Goal: Task Accomplishment & Management: Manage account settings

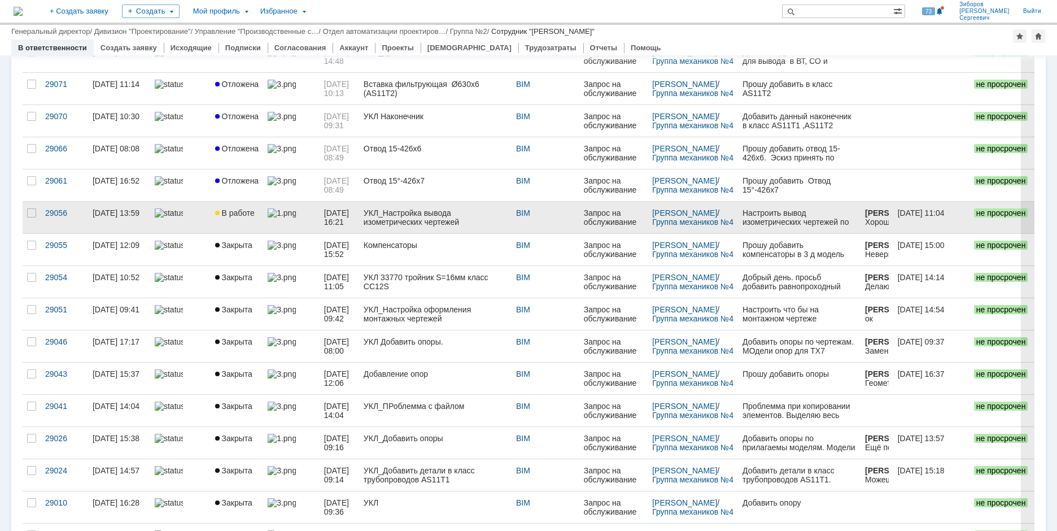
click at [237, 210] on span "В работе" at bounding box center [235, 212] width 40 height 9
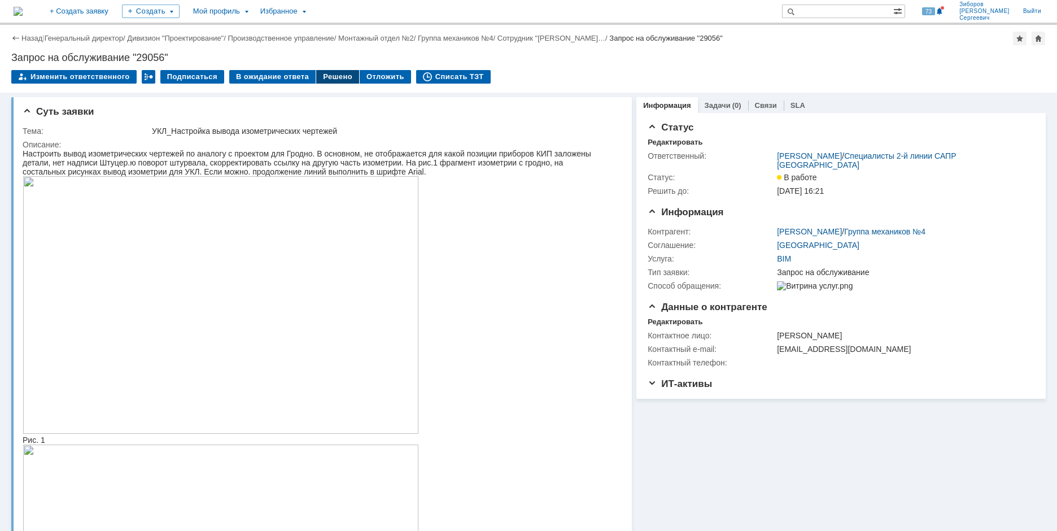
click at [326, 77] on div "Решено" at bounding box center [337, 77] width 43 height 14
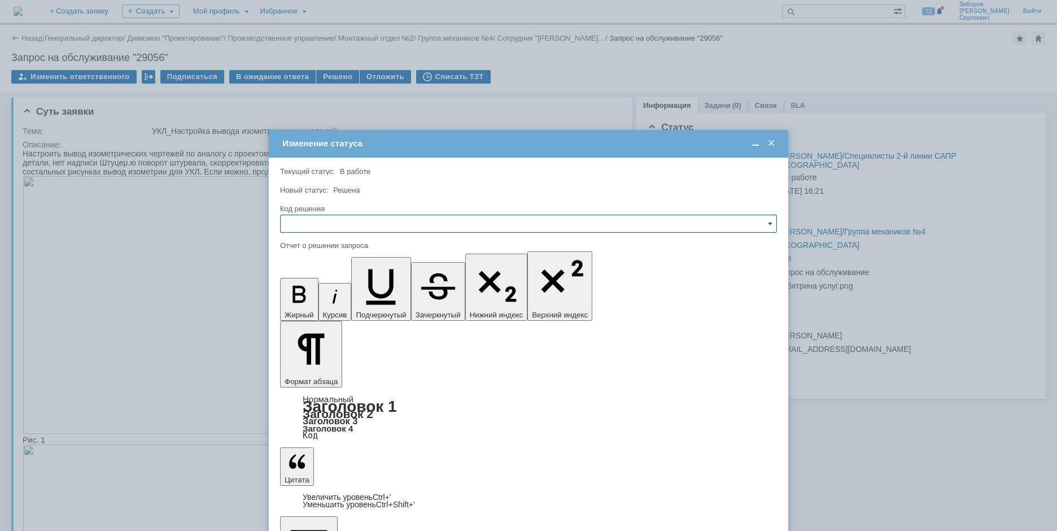
click at [321, 221] on input "text" at bounding box center [528, 224] width 497 height 18
click at [312, 303] on span "Решено" at bounding box center [528, 300] width 482 height 9
type input "Решено"
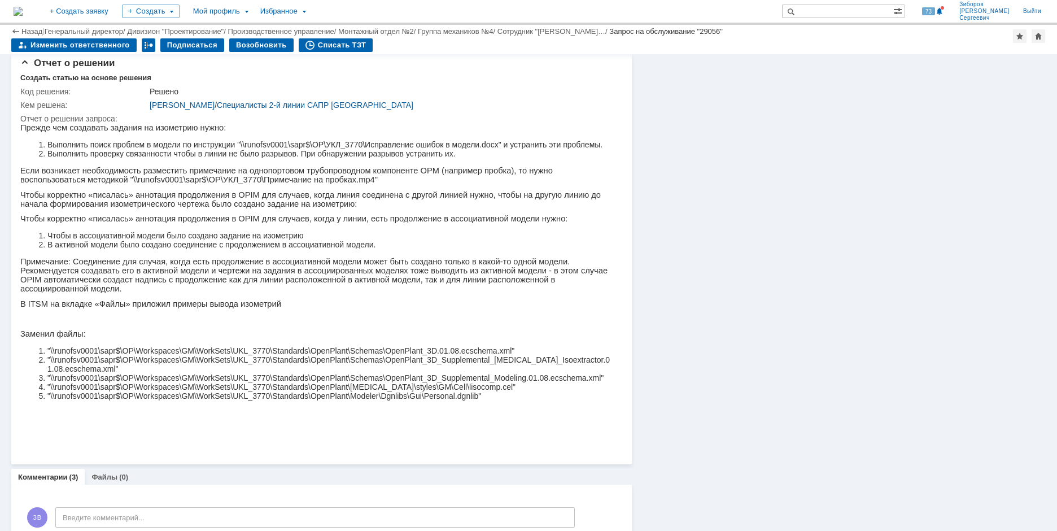
click at [106, 223] on p "Чтобы корректно «писалась» аннотация продолжения в OPIM для случаев, когда у ли…" at bounding box center [315, 218] width 591 height 9
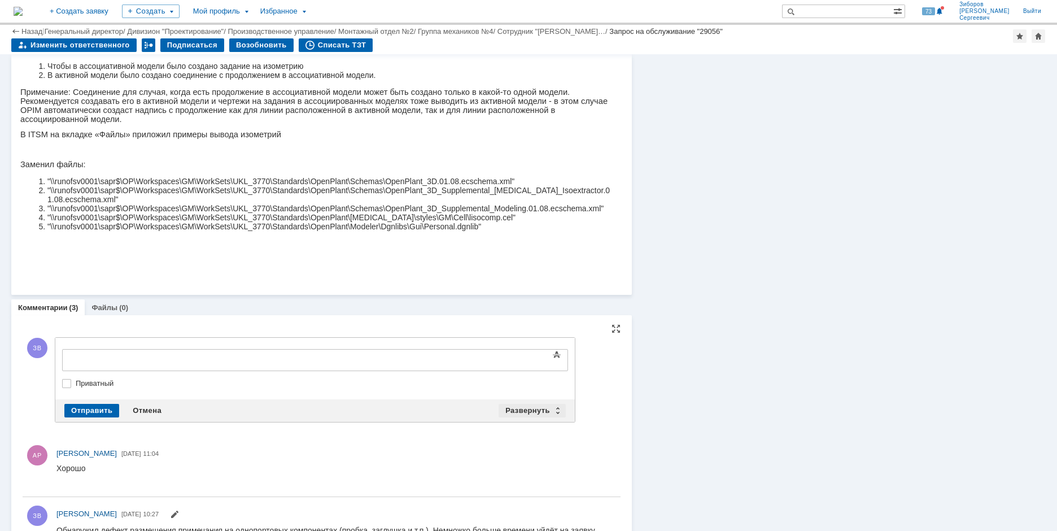
click at [532, 407] on div "Развернуть" at bounding box center [532, 411] width 67 height 14
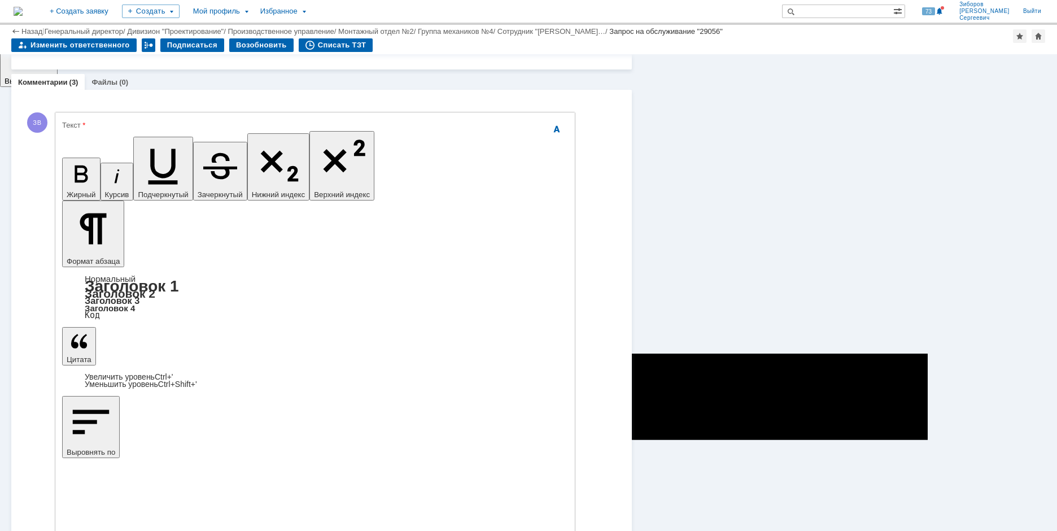
scroll to position [1242, 0]
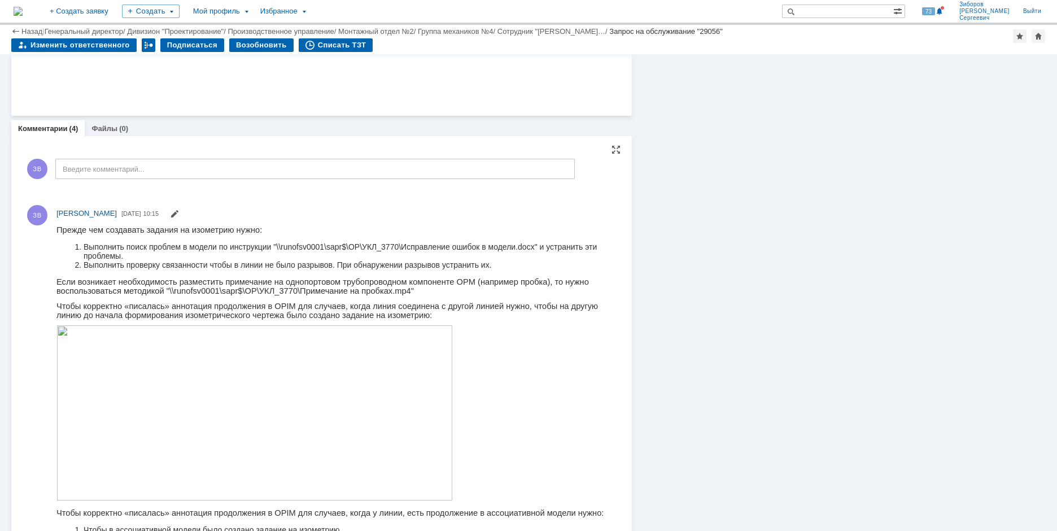
scroll to position [1268, 0]
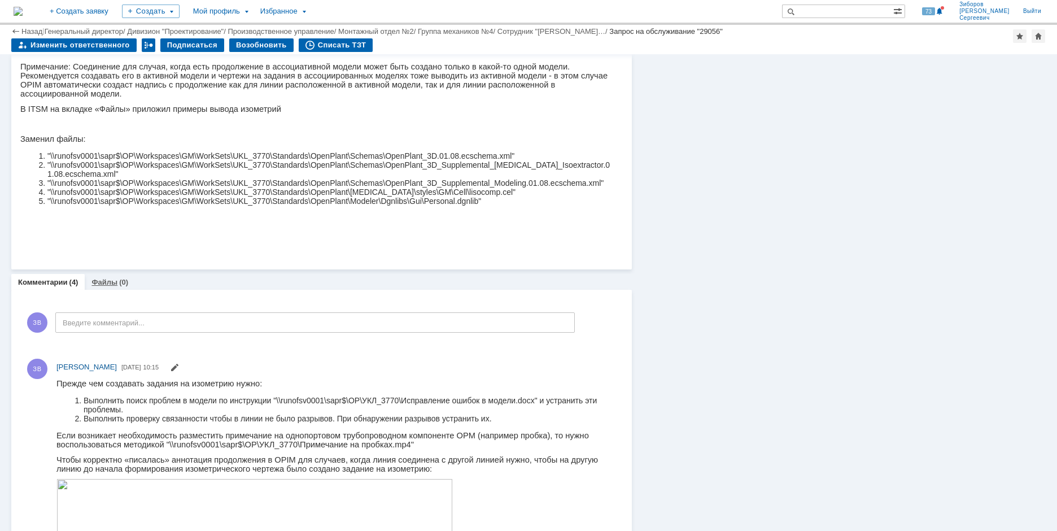
click at [106, 285] on link "Файлы" at bounding box center [104, 282] width 26 height 8
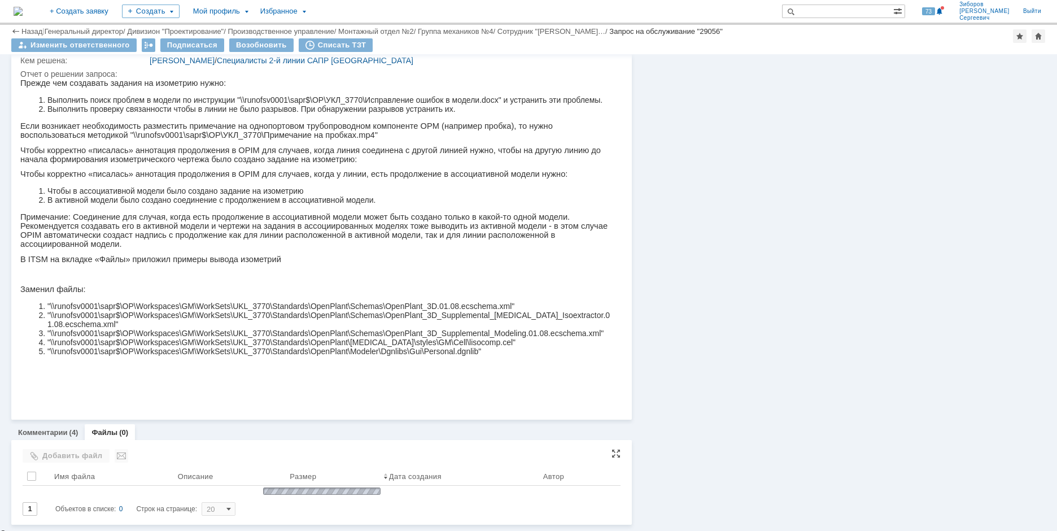
scroll to position [925, 0]
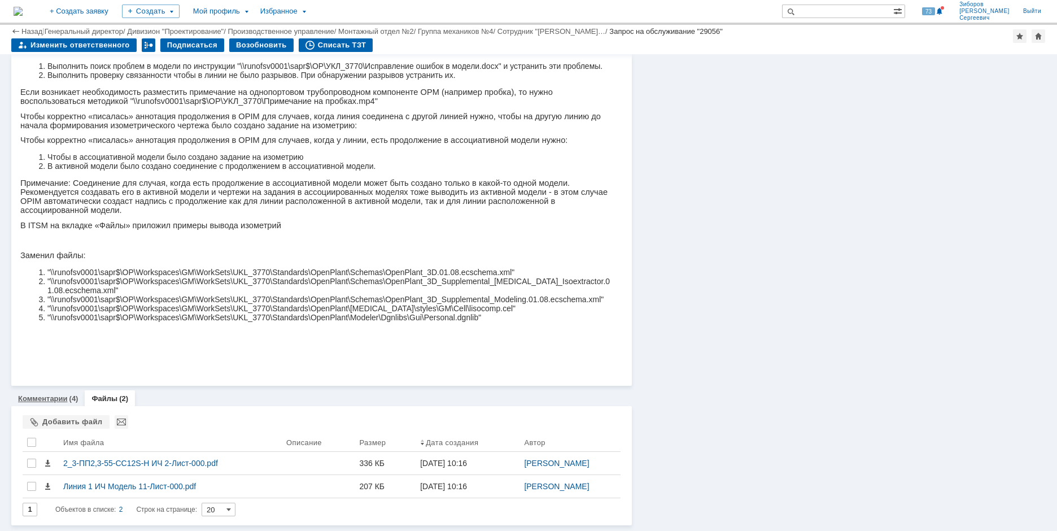
click at [64, 403] on link "Комментарии" at bounding box center [43, 398] width 50 height 8
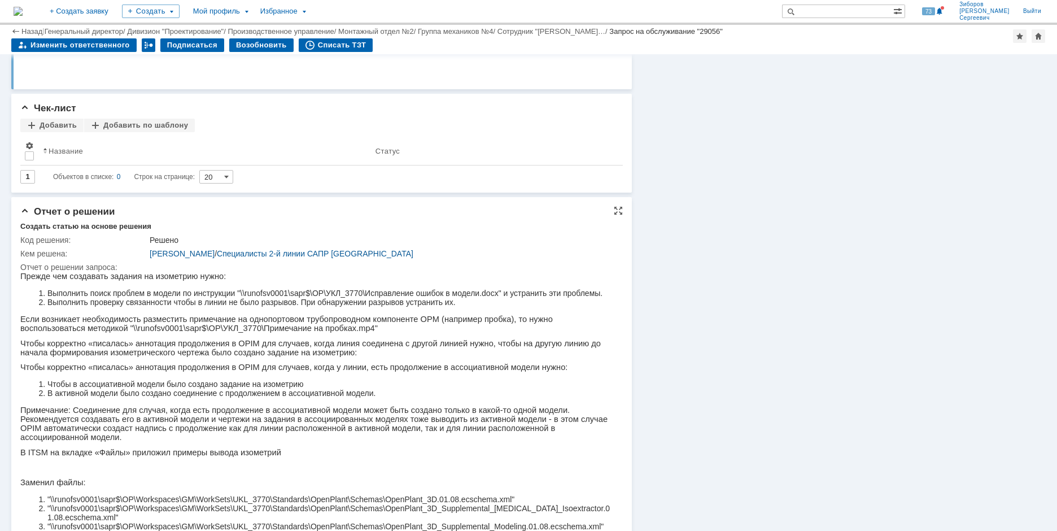
scroll to position [529, 0]
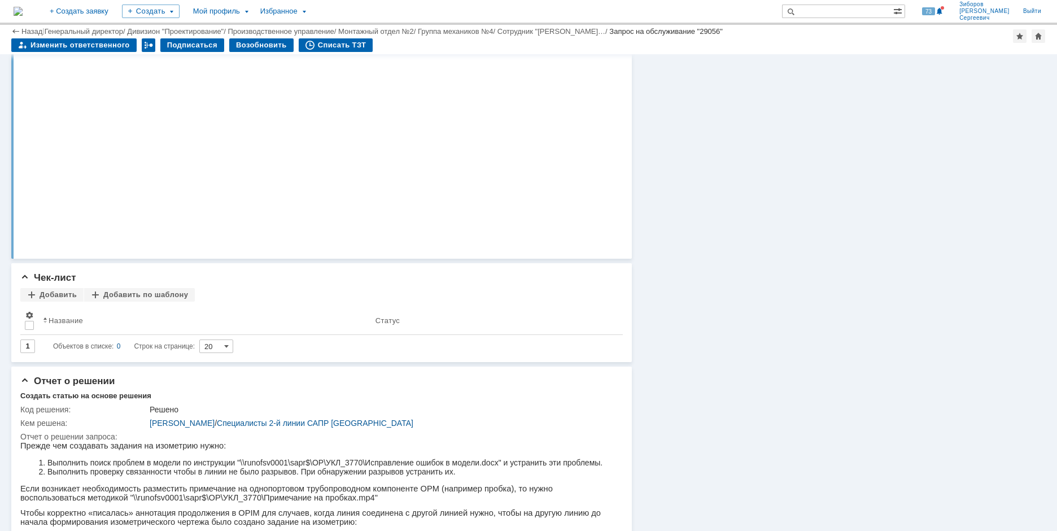
click at [23, 7] on img at bounding box center [18, 11] width 9 height 9
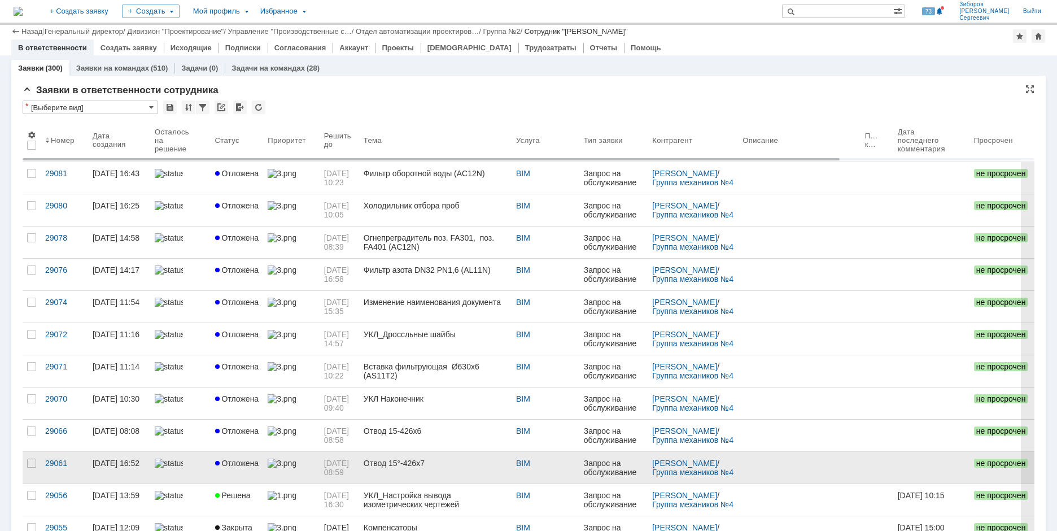
click at [242, 458] on span "Отложена" at bounding box center [237, 462] width 44 height 9
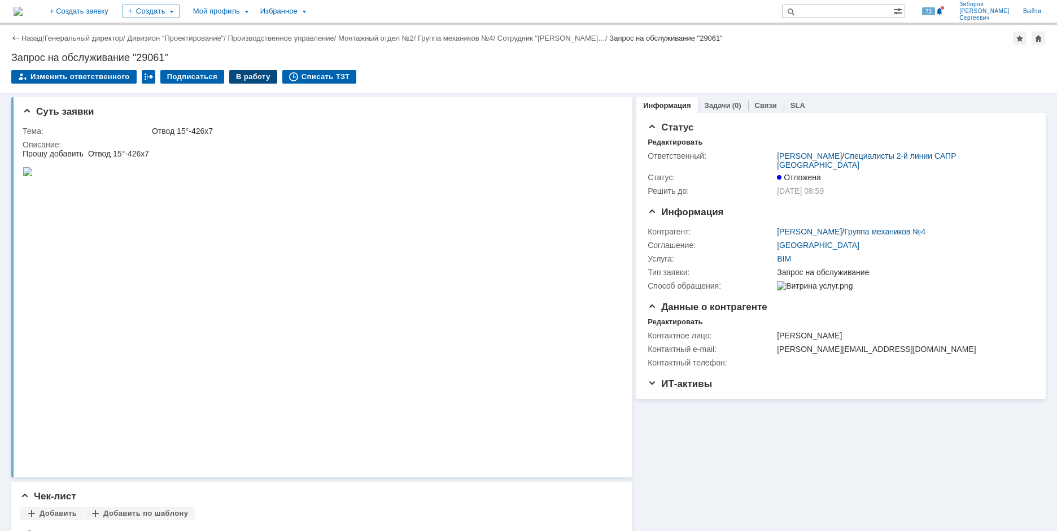
click at [240, 77] on div "В работу" at bounding box center [253, 77] width 48 height 14
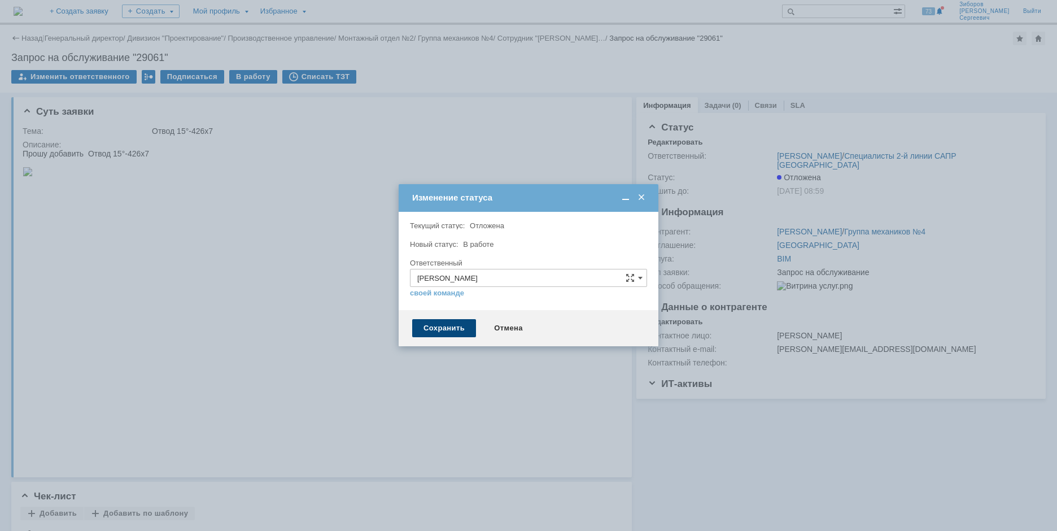
click at [447, 326] on div "Сохранить" at bounding box center [444, 328] width 64 height 18
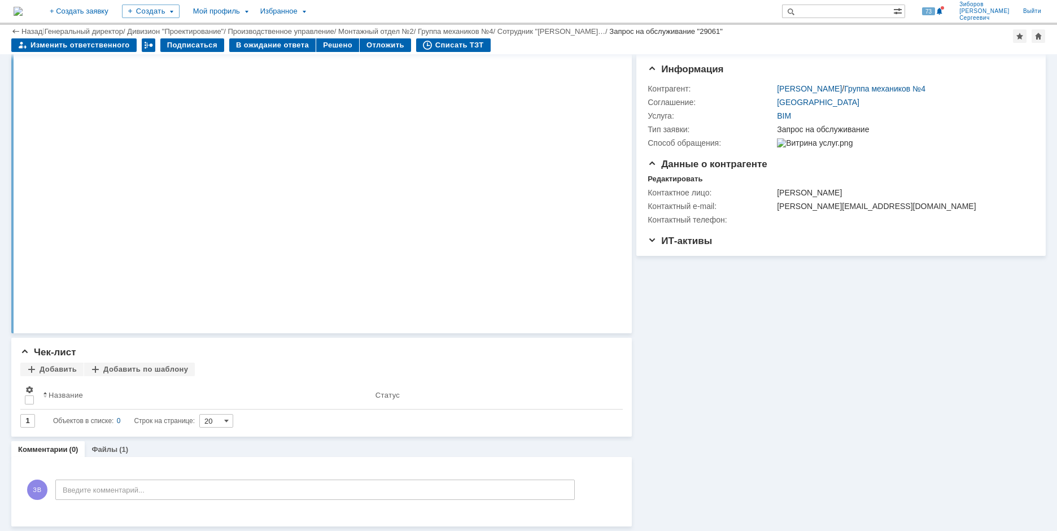
scroll to position [106, 0]
click at [107, 451] on link "Файлы" at bounding box center [104, 449] width 26 height 8
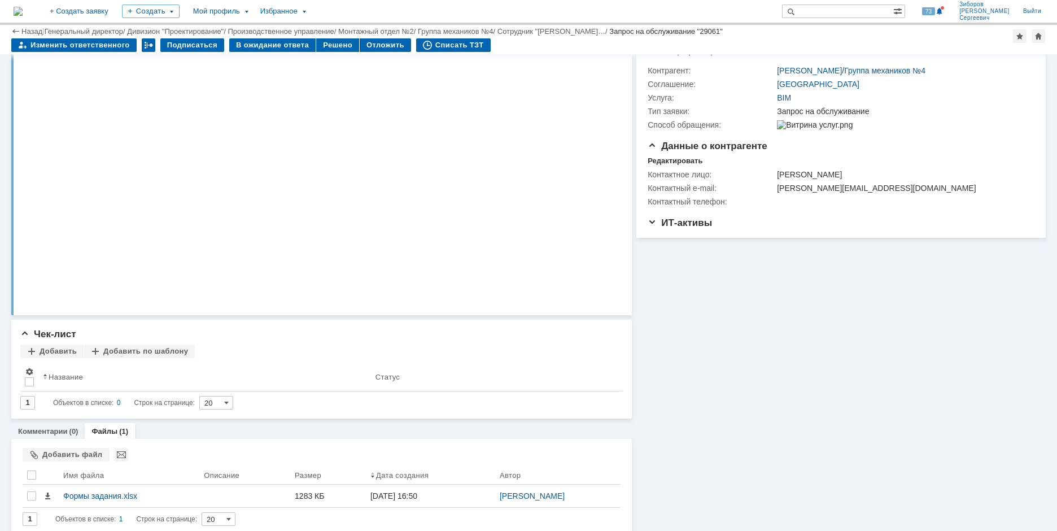
scroll to position [133, 0]
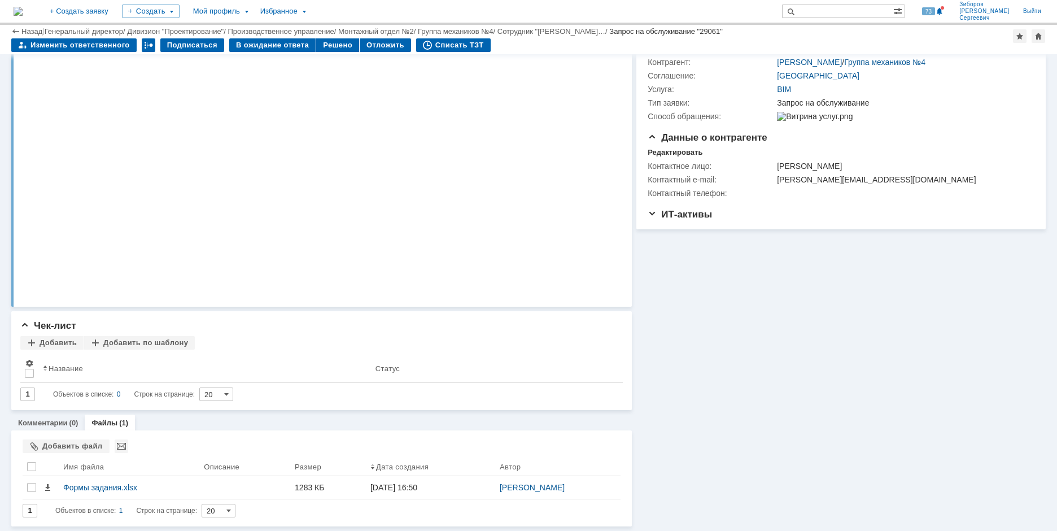
drag, startPoint x: 707, startPoint y: 425, endPoint x: 675, endPoint y: 462, distance: 48.9
click at [710, 425] on div "Информация Задачи (0) Связи SLA Статус Редактировать Ответственный: [PERSON_NAM…" at bounding box center [839, 224] width 414 height 604
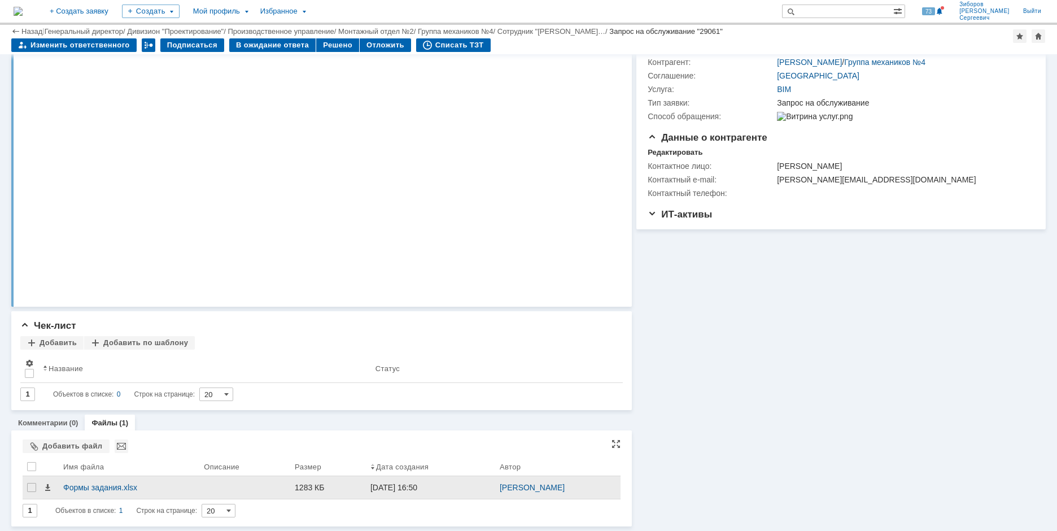
click at [52, 487] on div at bounding box center [50, 487] width 14 height 23
click at [45, 486] on span at bounding box center [47, 487] width 9 height 9
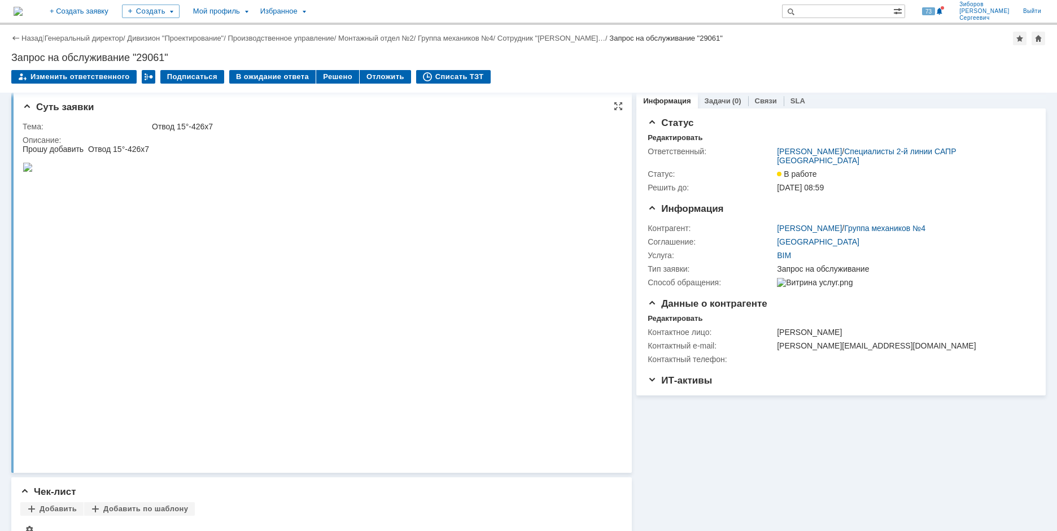
scroll to position [0, 0]
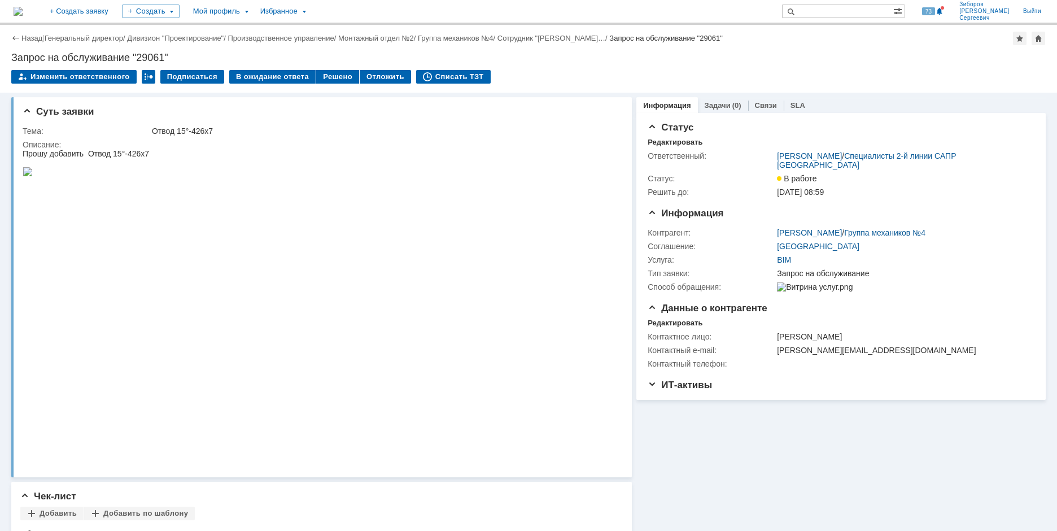
click at [14, 57] on div "Запрос на обслуживание "29061"" at bounding box center [528, 57] width 1034 height 11
drag, startPoint x: 11, startPoint y: 58, endPoint x: 199, endPoint y: 53, distance: 187.5
click at [199, 53] on div "Запрос на обслуживание "29061"" at bounding box center [528, 57] width 1034 height 11
copy div "Запрос на обслуживание "29061""
click at [149, 162] on div at bounding box center [86, 162] width 126 height 9
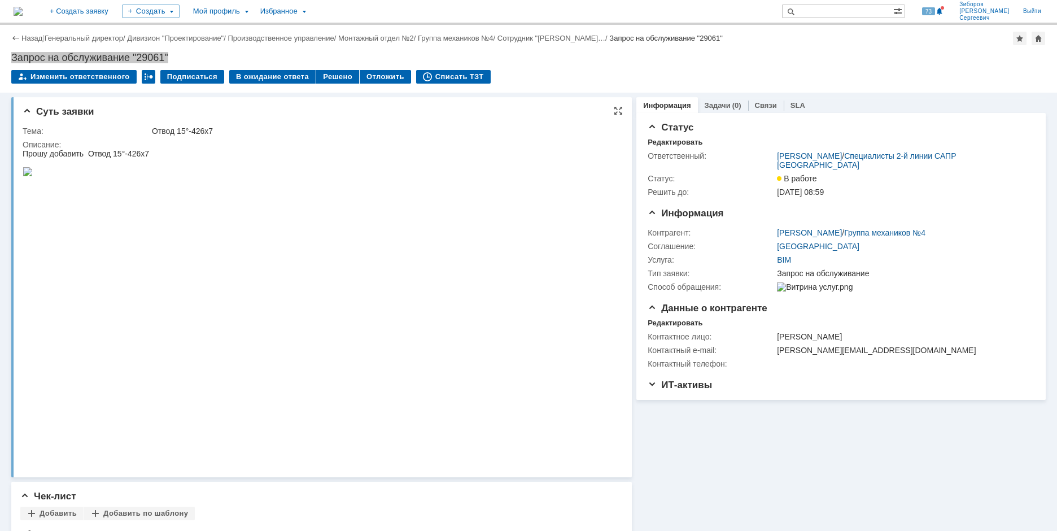
click at [149, 153] on div "Прошу добавить Отвод 15°-426х7" at bounding box center [86, 153] width 126 height 9
drag, startPoint x: 24, startPoint y: 132, endPoint x: 126, endPoint y: 143, distance: 103.4
click at [126, 143] on tbody "Тема: Отвод 15°-426х7 Описание:" at bounding box center [320, 296] width 595 height 344
copy tbody "Тема: Отвод 15°-426х7 Описание:"
click at [53, 141] on div "Описание:" at bounding box center [320, 144] width 595 height 9
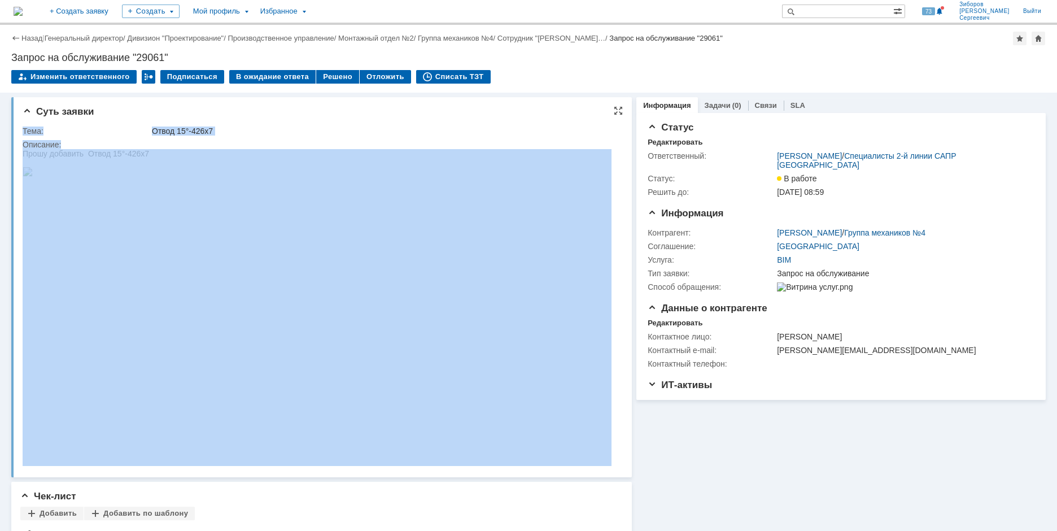
drag, startPoint x: 45, startPoint y: 280, endPoint x: 88, endPoint y: 149, distance: 138.0
copy table "Тема: Отвод 15°-426х7 Описание:"
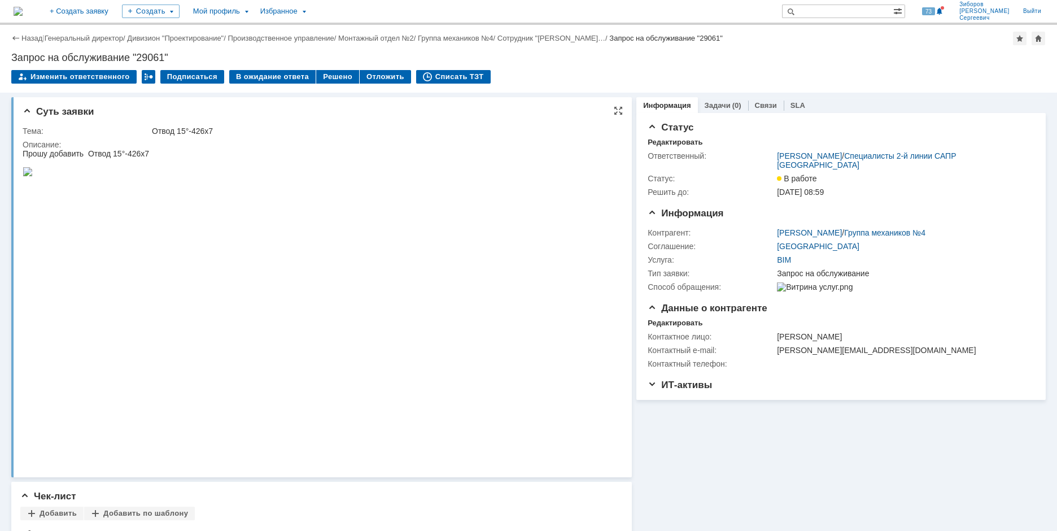
click at [33, 176] on img at bounding box center [28, 171] width 10 height 9
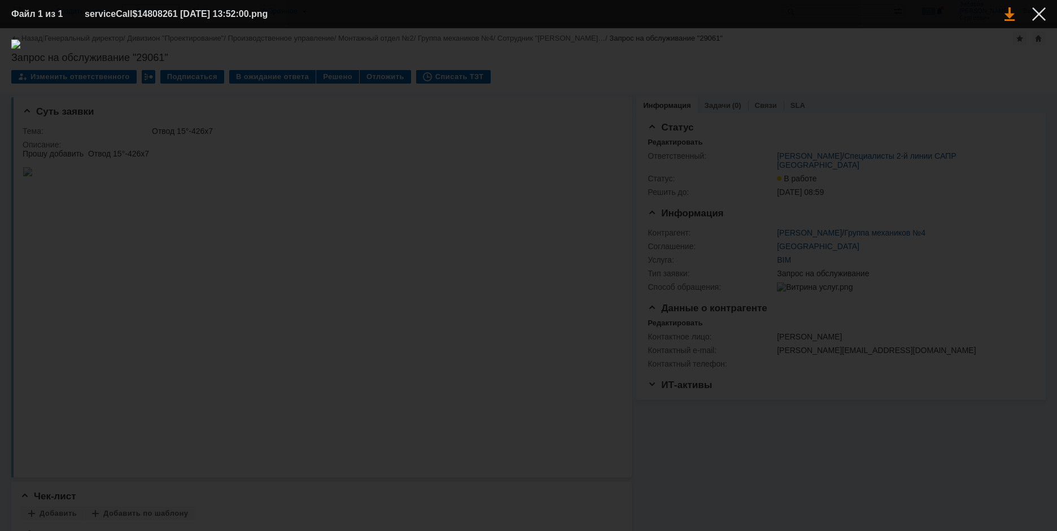
click at [1010, 17] on link at bounding box center [1009, 14] width 10 height 14
click at [1039, 19] on div at bounding box center [1039, 14] width 14 height 14
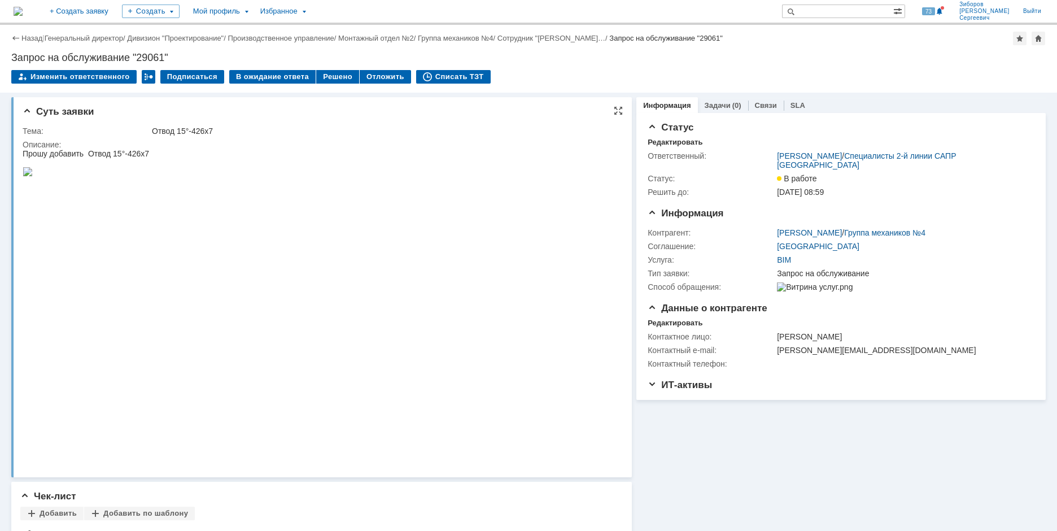
click at [26, 154] on div "Прошу добавить Отвод 15°-426х7" at bounding box center [86, 153] width 126 height 9
drag, startPoint x: 25, startPoint y: 155, endPoint x: 199, endPoint y: 159, distance: 174.5
click at [149, 158] on div "Прошу добавить Отвод 15°-426х7" at bounding box center [86, 153] width 126 height 9
copy div "Прошу добавить Отвод 15°-426х7"
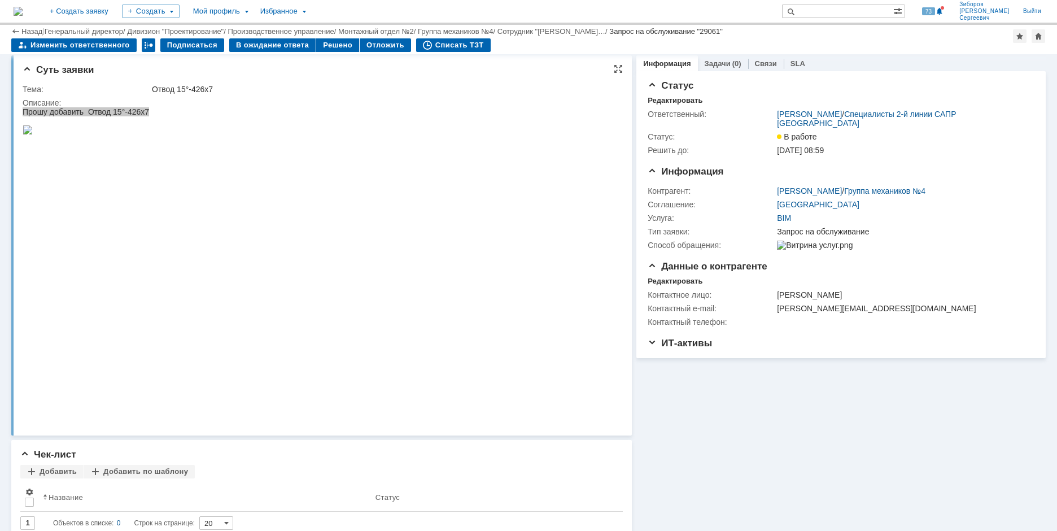
scroll to position [133, 0]
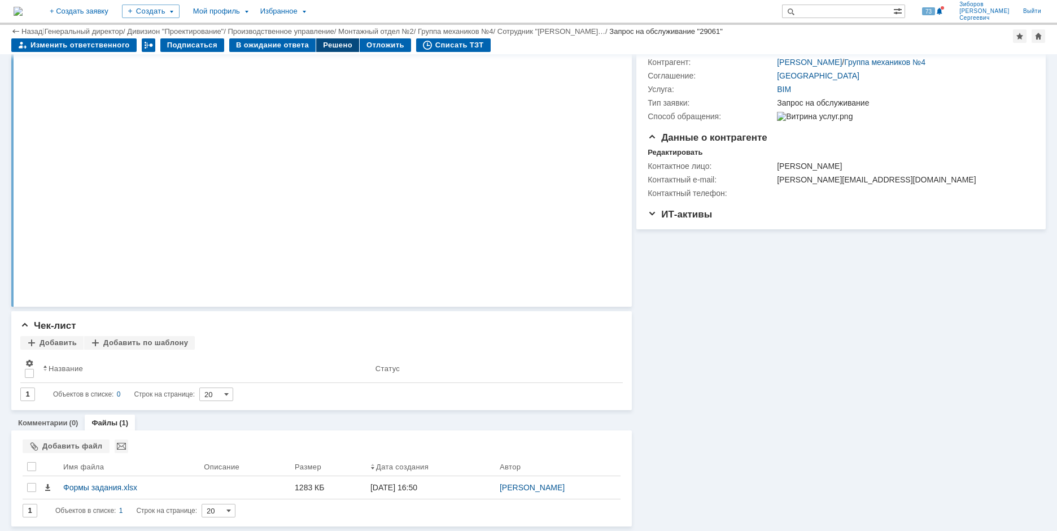
click at [338, 48] on div "Решено" at bounding box center [337, 45] width 43 height 14
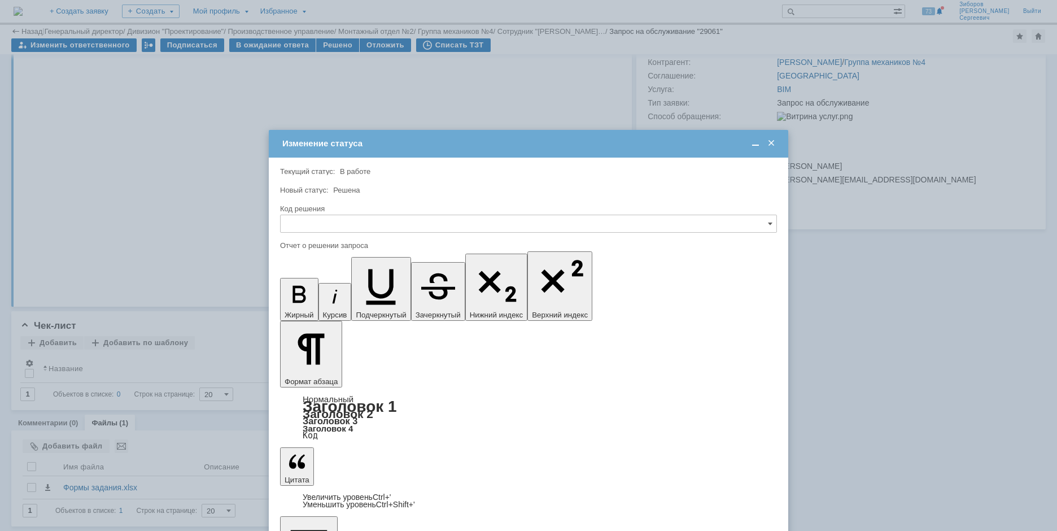
scroll to position [0, 0]
click at [345, 220] on input "text" at bounding box center [528, 224] width 497 height 18
click at [308, 296] on span "Решено" at bounding box center [528, 300] width 482 height 9
type input "Решено"
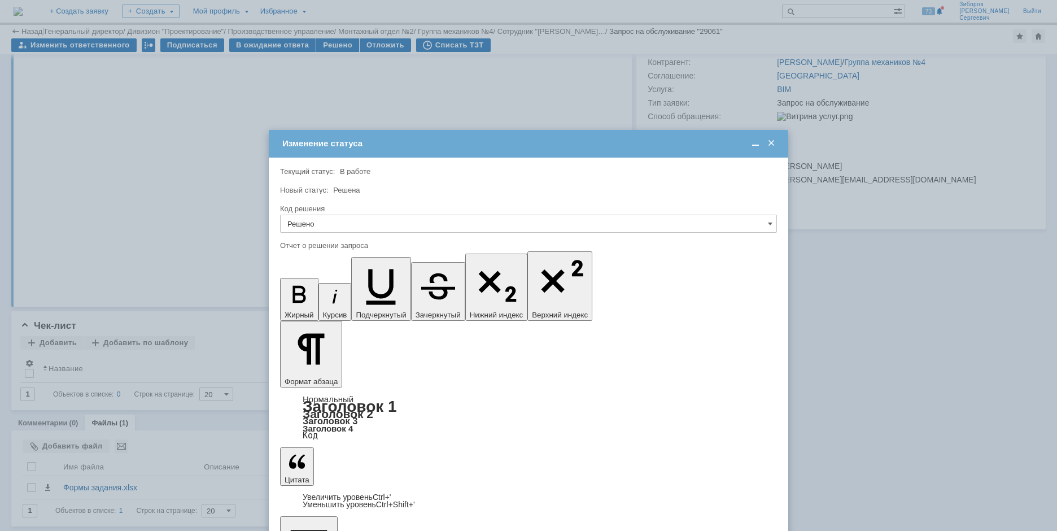
scroll to position [2130, 3]
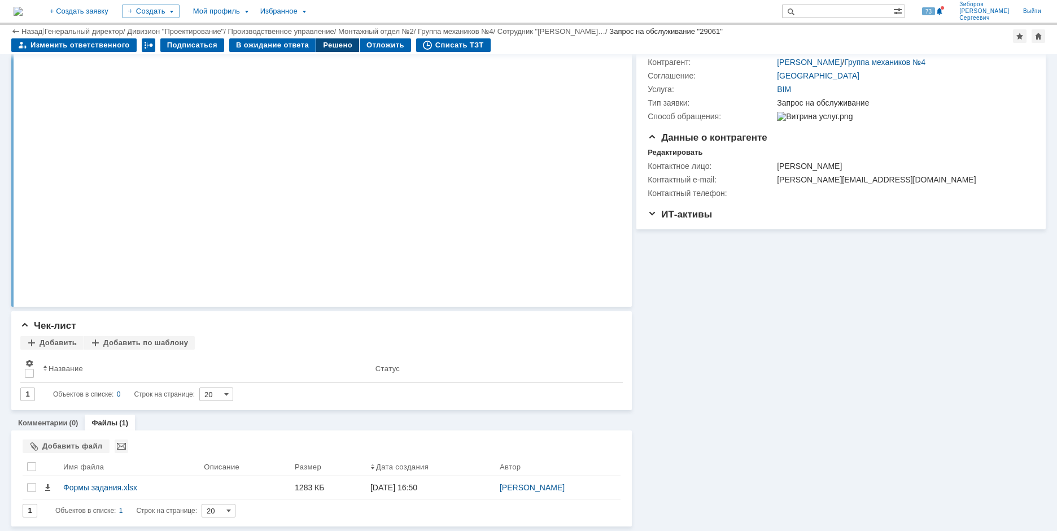
click at [331, 42] on div "Решено" at bounding box center [337, 45] width 43 height 14
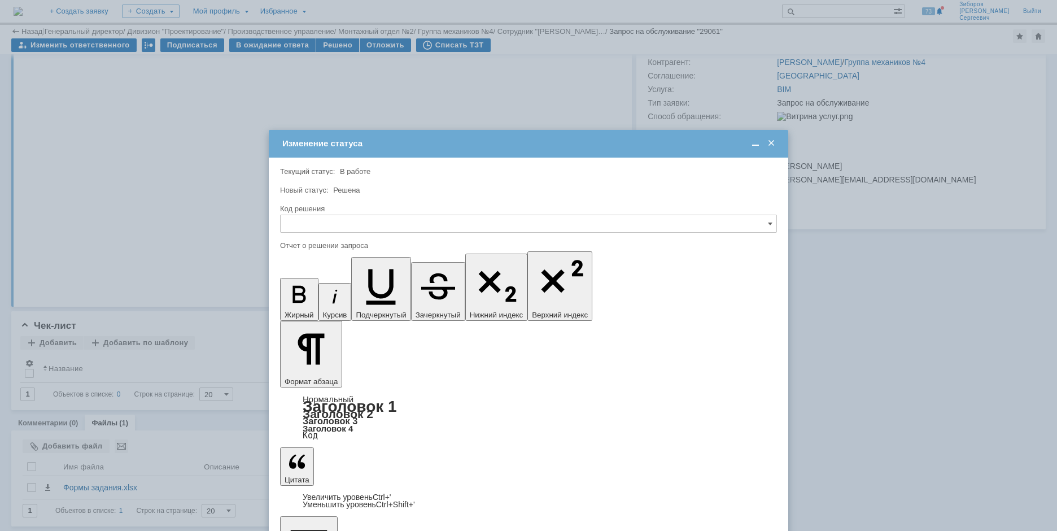
scroll to position [0, 0]
click at [302, 224] on input "text" at bounding box center [528, 224] width 497 height 18
click at [310, 300] on span "Решено" at bounding box center [528, 300] width 482 height 9
type input "Решено"
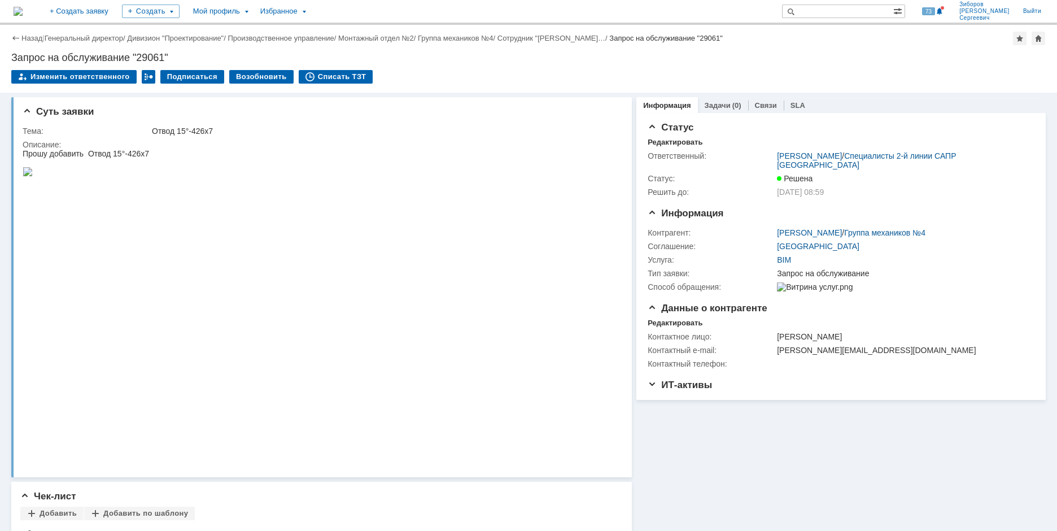
click at [23, 13] on img at bounding box center [18, 11] width 9 height 9
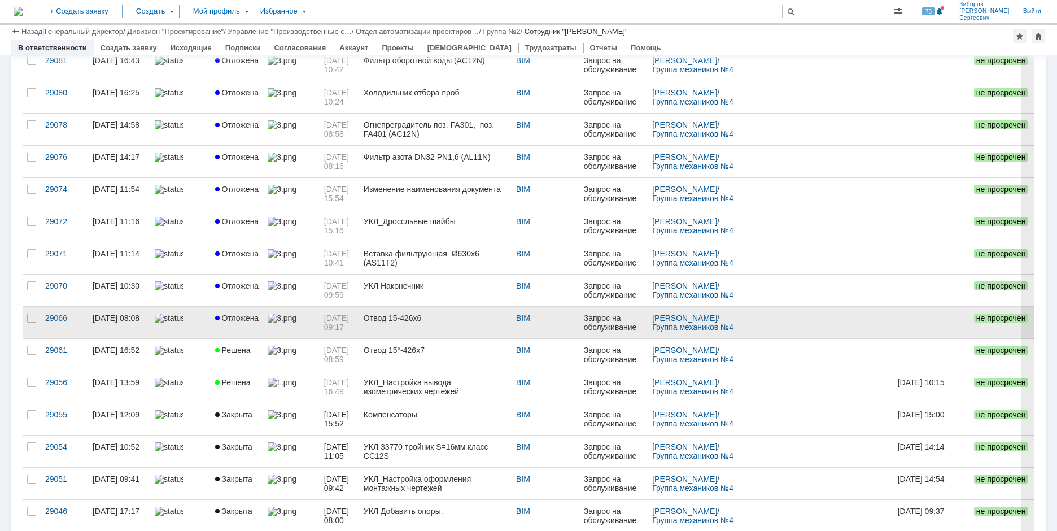
click at [236, 314] on span "Отложена" at bounding box center [237, 317] width 44 height 9
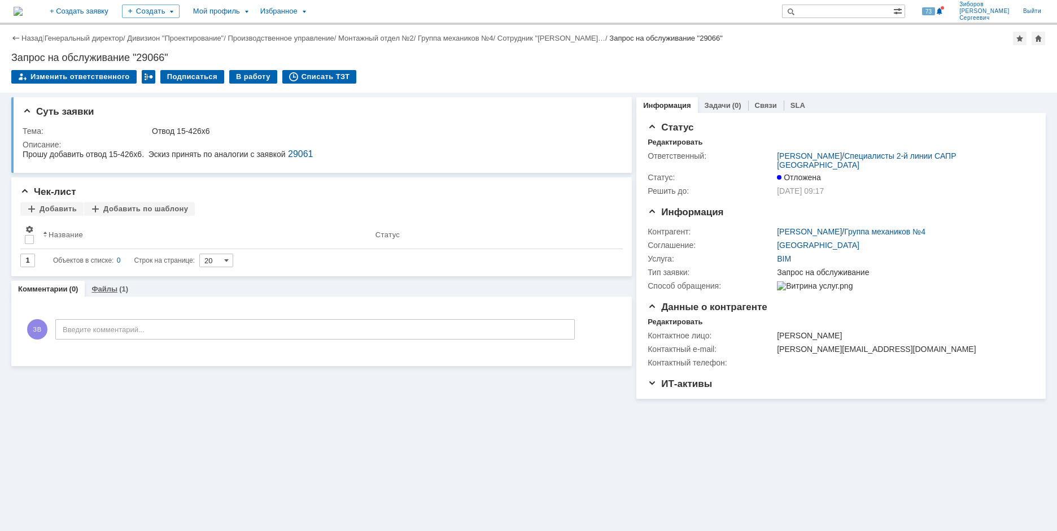
click at [114, 285] on div "Файлы (1)" at bounding box center [110, 289] width 50 height 16
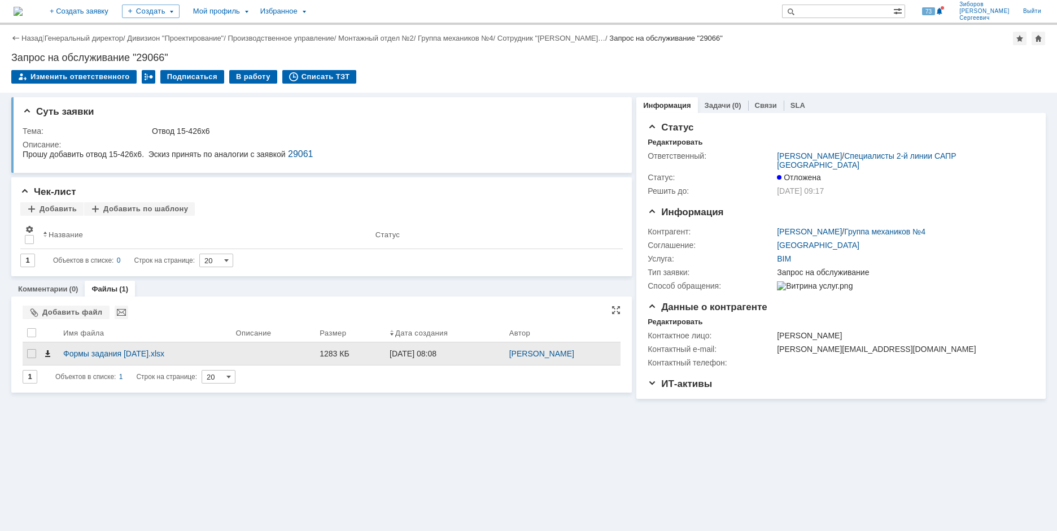
click at [49, 352] on span at bounding box center [47, 353] width 9 height 9
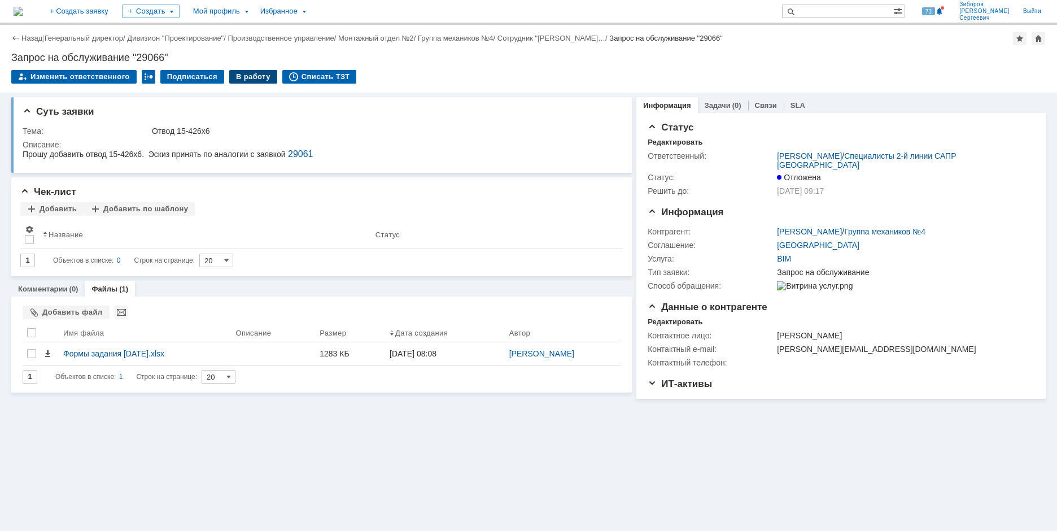
click at [252, 76] on div "В работу" at bounding box center [253, 77] width 48 height 14
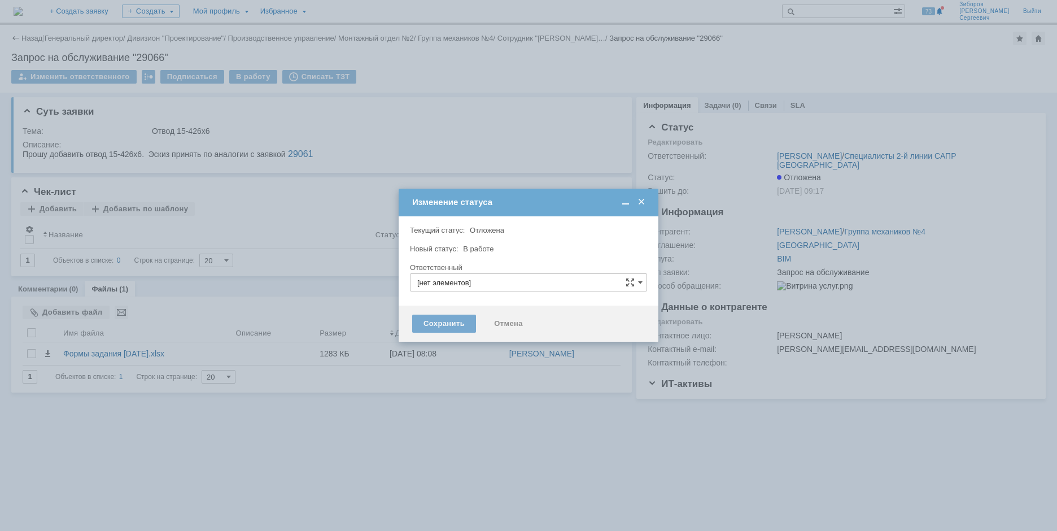
type input "[PERSON_NAME]"
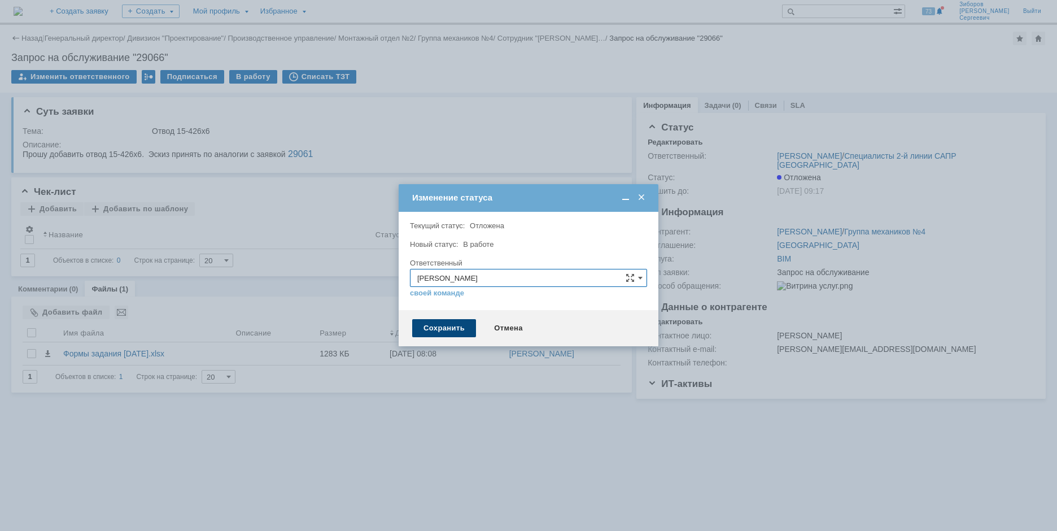
click at [445, 334] on div "Сохранить" at bounding box center [444, 328] width 64 height 18
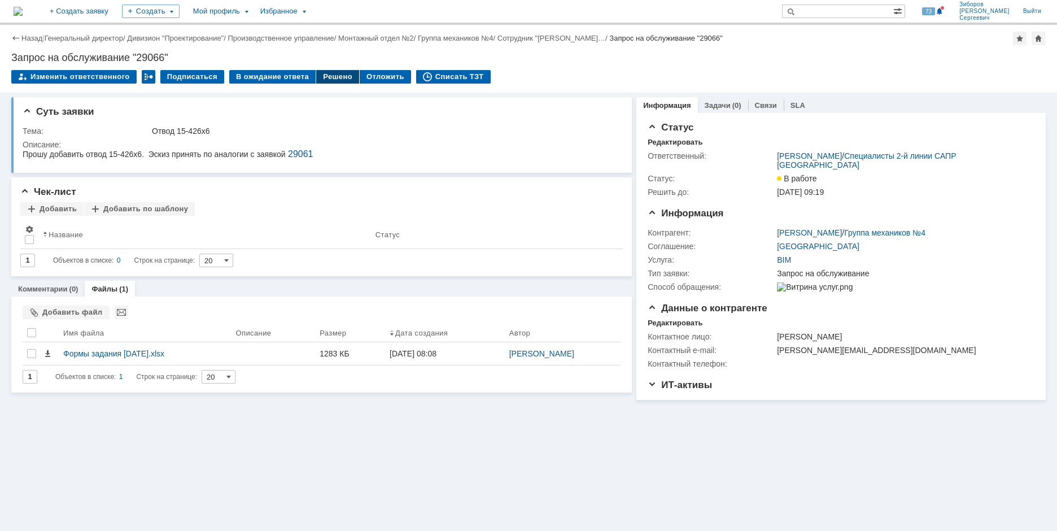
click at [338, 75] on div "Решено" at bounding box center [337, 77] width 43 height 14
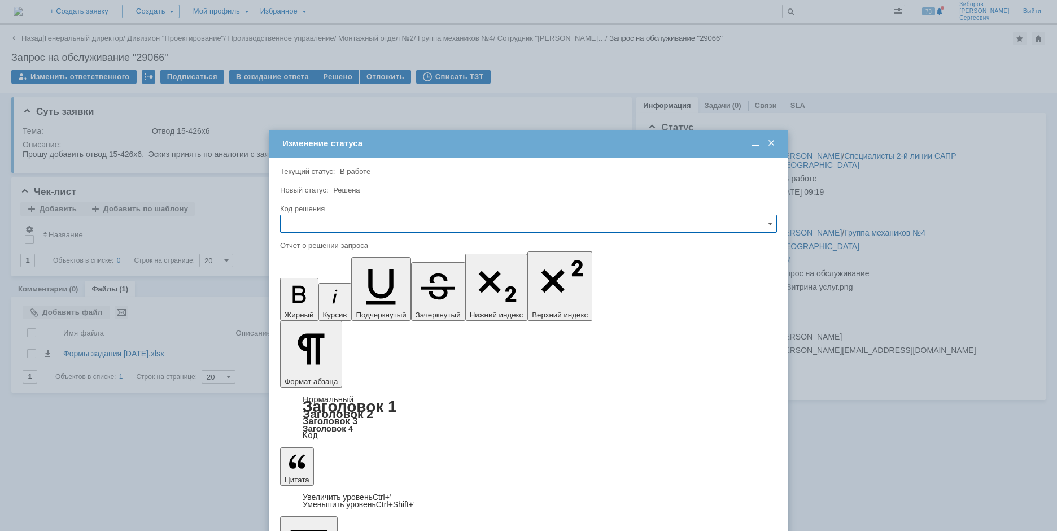
click at [329, 226] on input "text" at bounding box center [528, 224] width 497 height 18
click at [317, 302] on span "Решено" at bounding box center [528, 300] width 482 height 9
type input "Решено"
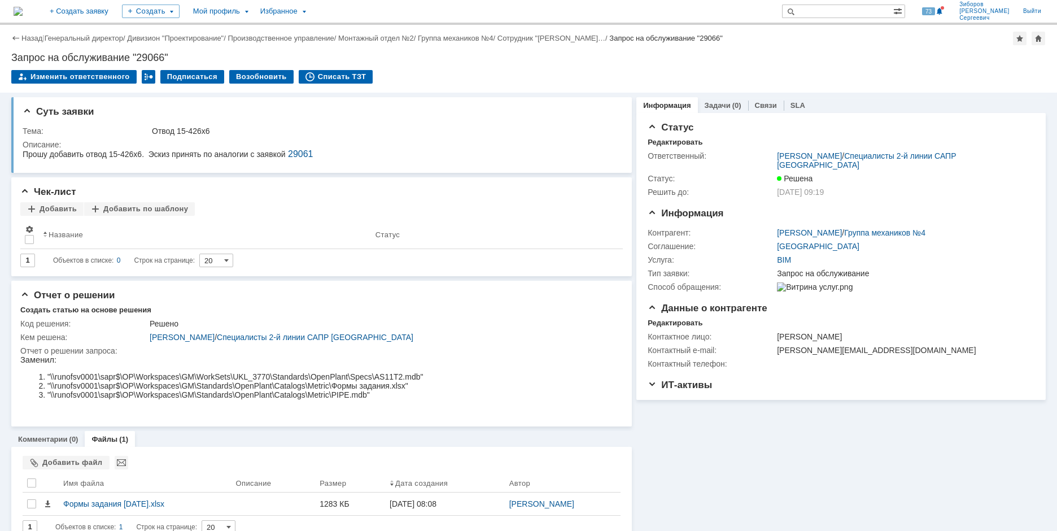
click at [23, 7] on img at bounding box center [18, 11] width 9 height 9
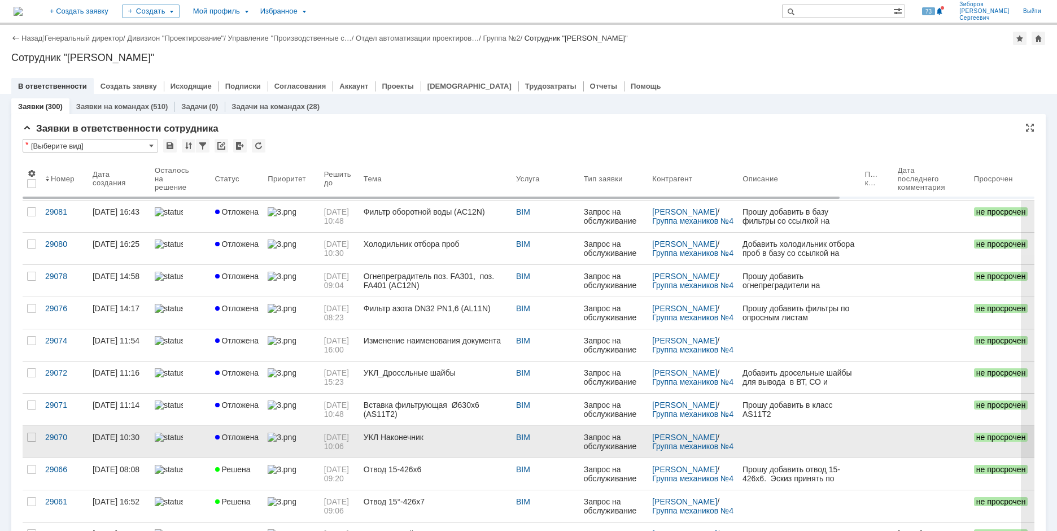
click at [238, 433] on span "Отложена" at bounding box center [237, 436] width 44 height 9
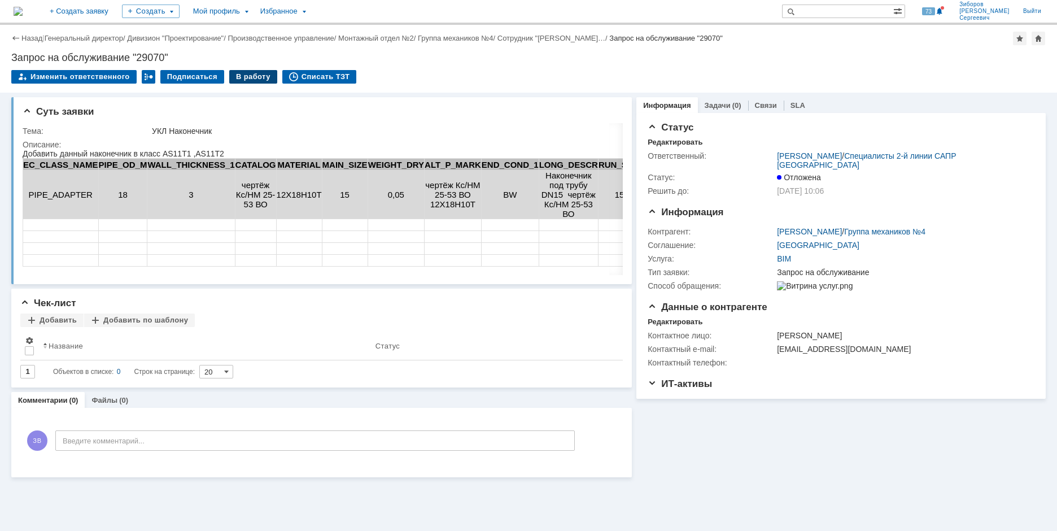
click at [253, 76] on div "В работу" at bounding box center [253, 77] width 48 height 14
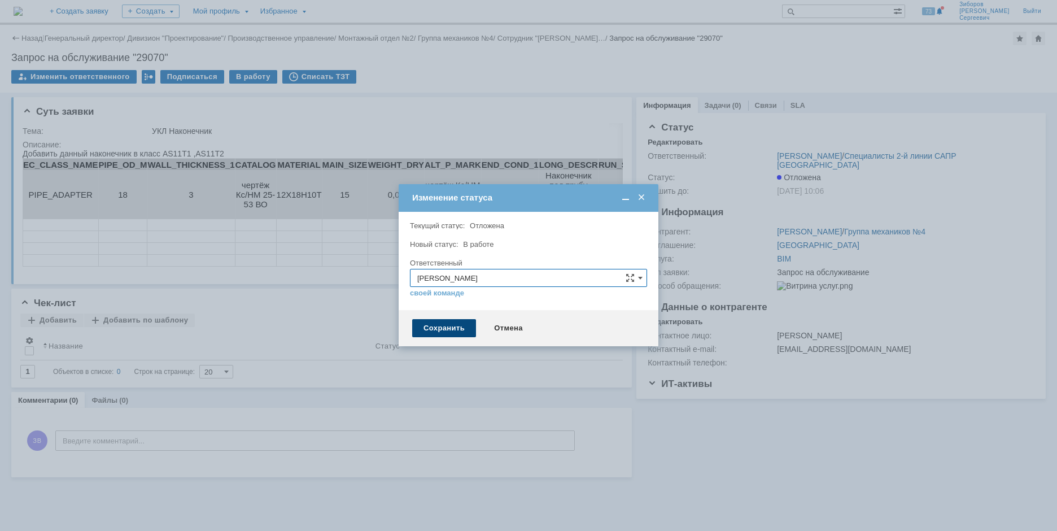
click at [447, 326] on div "Сохранить" at bounding box center [444, 328] width 64 height 18
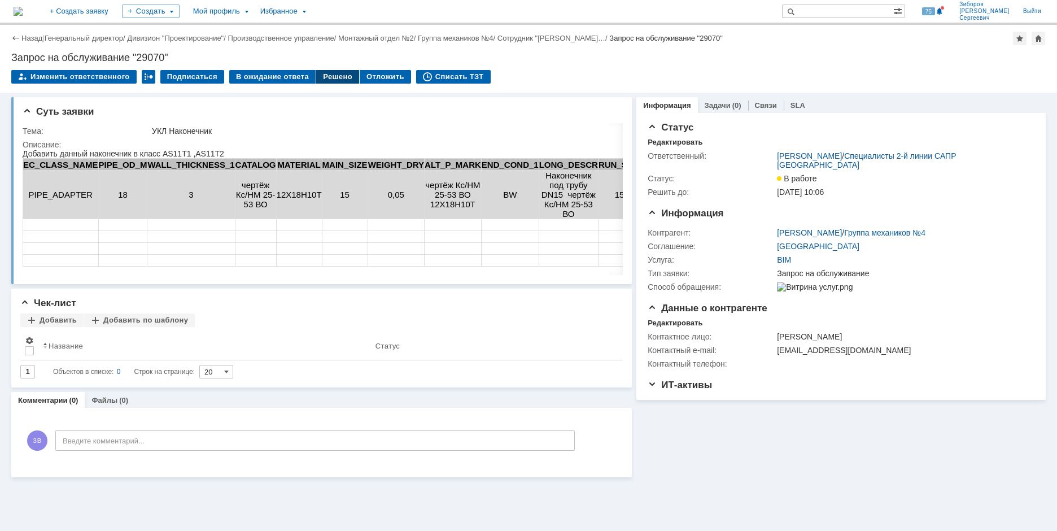
click at [330, 76] on div "Решено" at bounding box center [337, 77] width 43 height 14
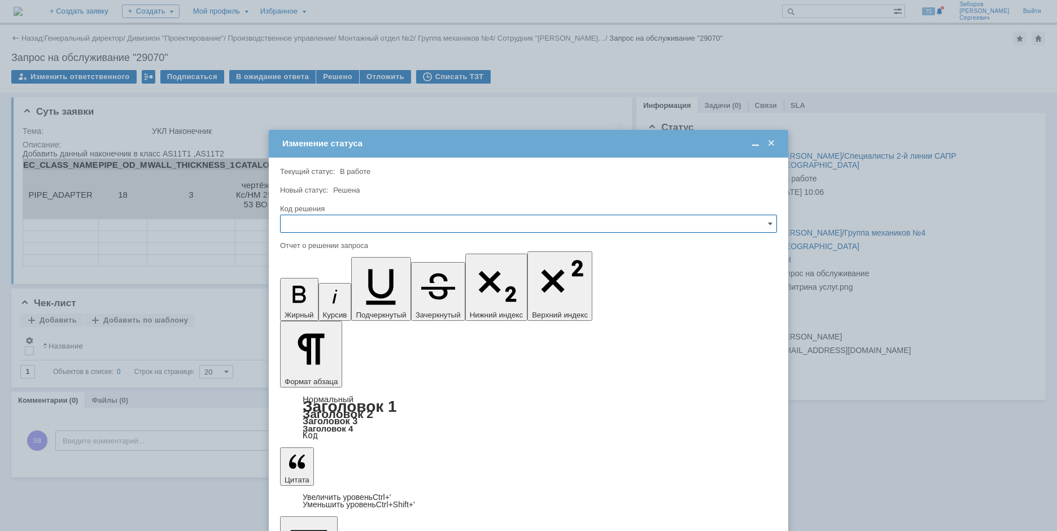
click at [331, 220] on input "text" at bounding box center [528, 224] width 497 height 18
click at [309, 299] on span "Решено" at bounding box center [528, 300] width 482 height 9
type input "Решено"
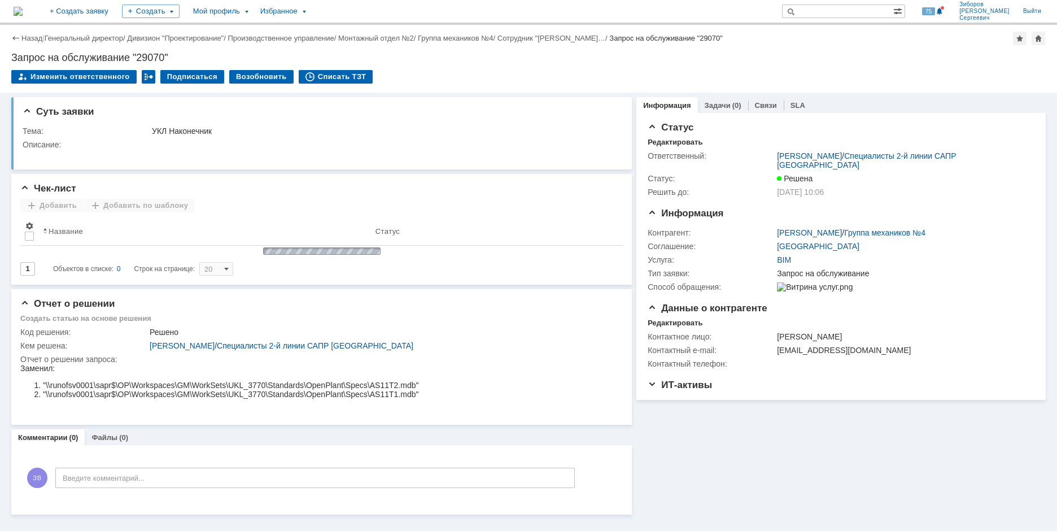
scroll to position [0, 0]
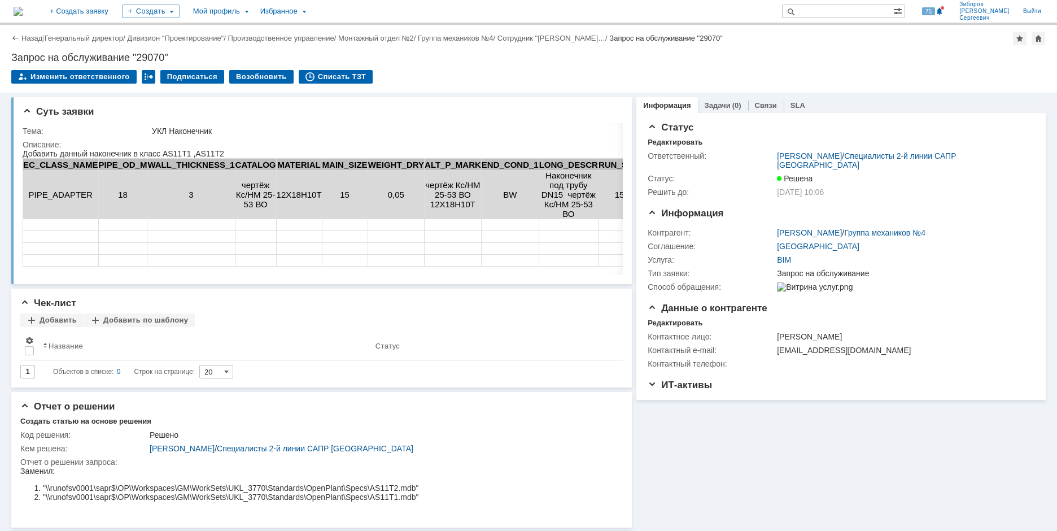
click at [23, 9] on img at bounding box center [18, 11] width 9 height 9
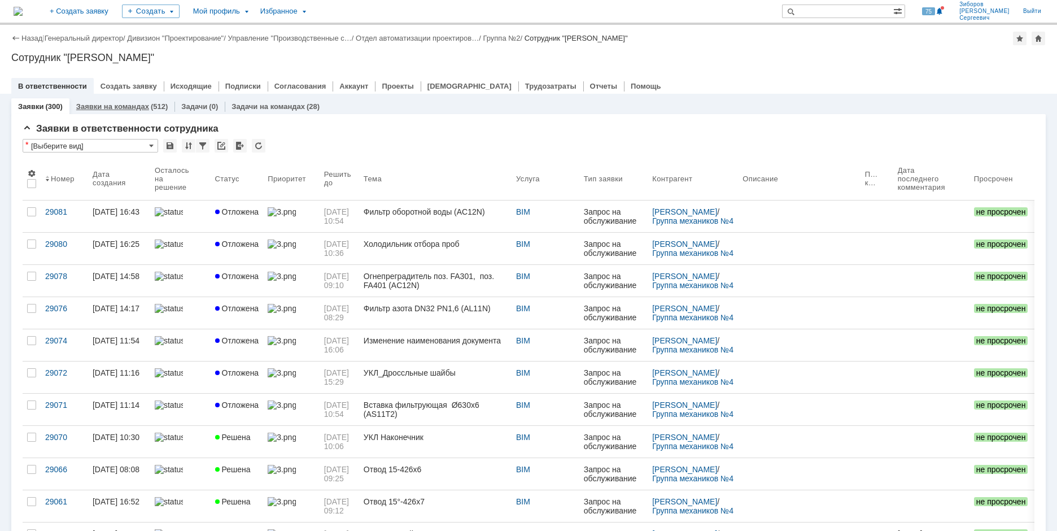
click at [128, 104] on link "Заявки на командах" at bounding box center [112, 106] width 73 height 8
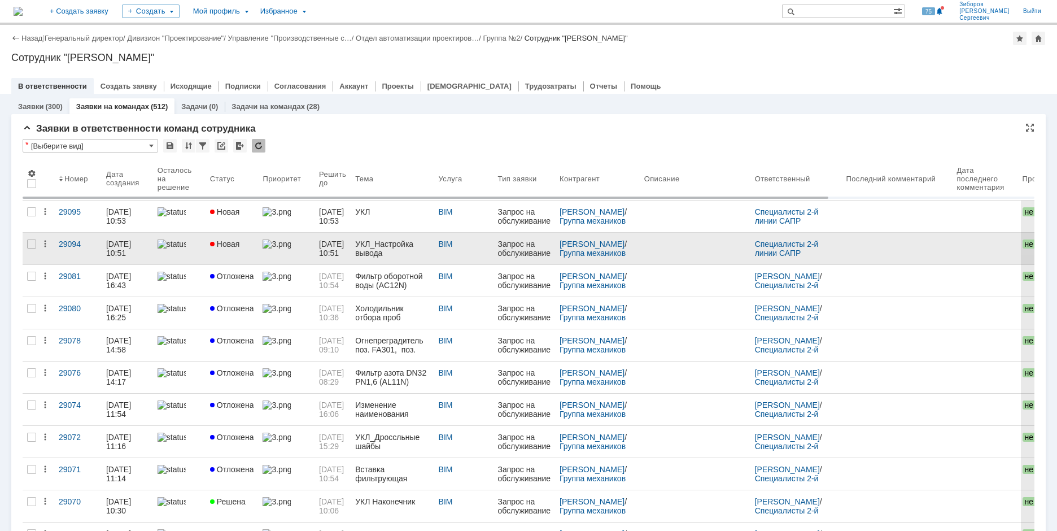
click at [408, 244] on div "УКЛ_Настройка вывода спецификации арматуры." at bounding box center [392, 248] width 74 height 18
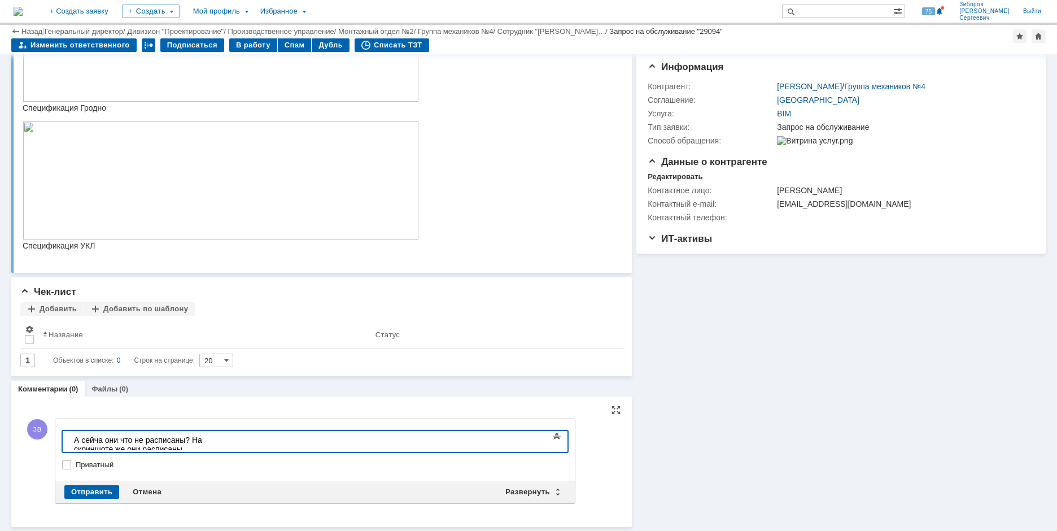
scroll to position [121, 0]
click at [102, 440] on div "А сейча они что не расписаны? На скриншоте же они расписаны" at bounding box center [154, 445] width 160 height 18
click at [234, 442] on div "А сейчас они что не расписаны? На скриншоте же они расписаны" at bounding box center [154, 445] width 160 height 18
drag, startPoint x: 388, startPoint y: 442, endPoint x: 126, endPoint y: 867, distance: 499.6
click at [69, 435] on html "А сейчас они что не расписаны? На скриншоте же они расписаны" at bounding box center [153, 444] width 169 height 27
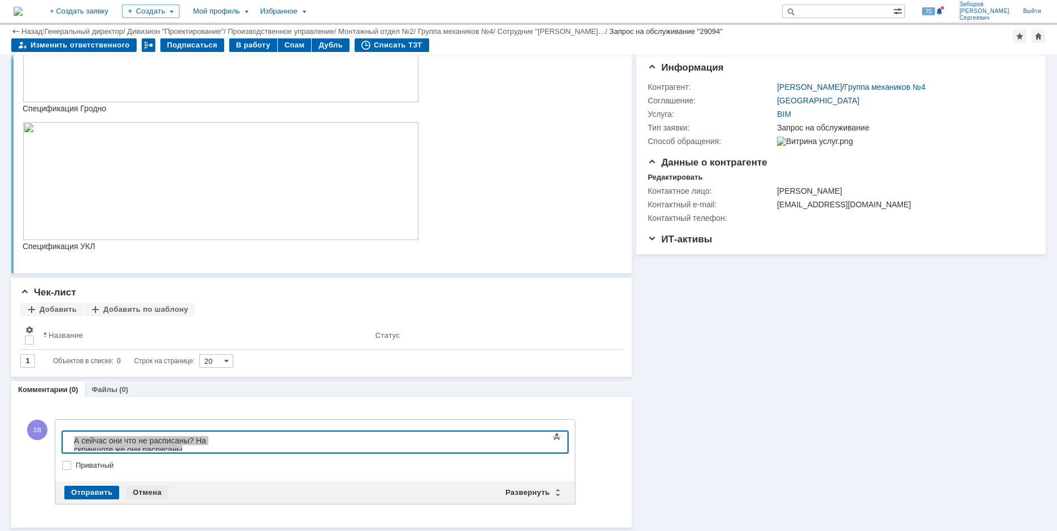
click at [139, 493] on div "Отмена" at bounding box center [147, 493] width 42 height 14
click at [102, 489] on div "Отправить" at bounding box center [91, 493] width 55 height 14
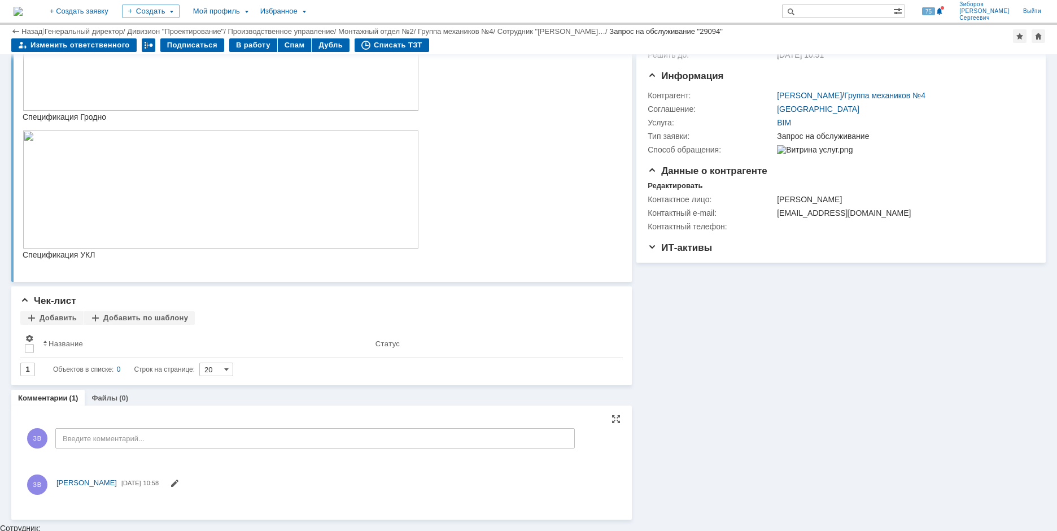
scroll to position [0, 0]
click at [23, 7] on img at bounding box center [18, 11] width 9 height 9
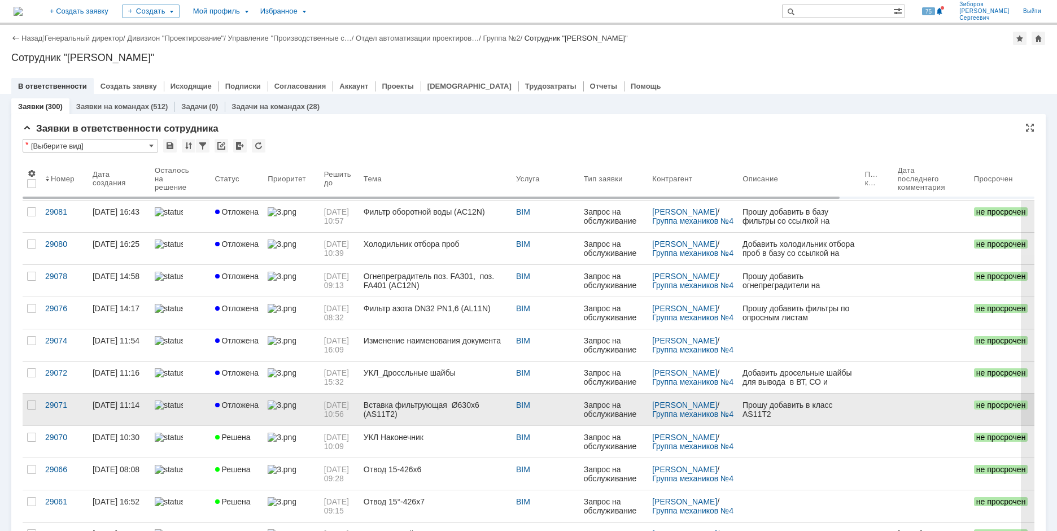
click at [237, 407] on span "Отложена" at bounding box center [237, 404] width 44 height 9
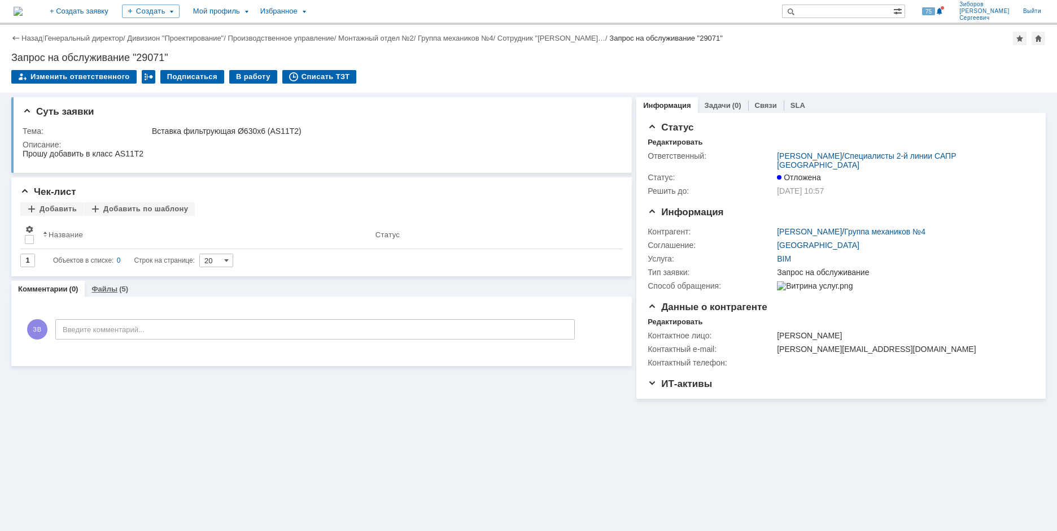
click at [115, 285] on link "Файлы" at bounding box center [104, 289] width 26 height 8
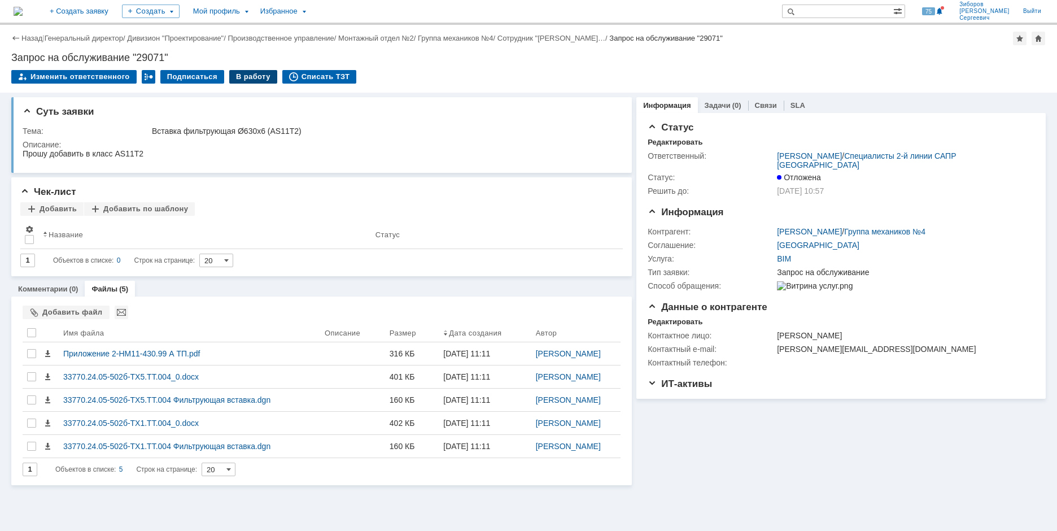
click at [259, 78] on div "В работу" at bounding box center [253, 77] width 48 height 14
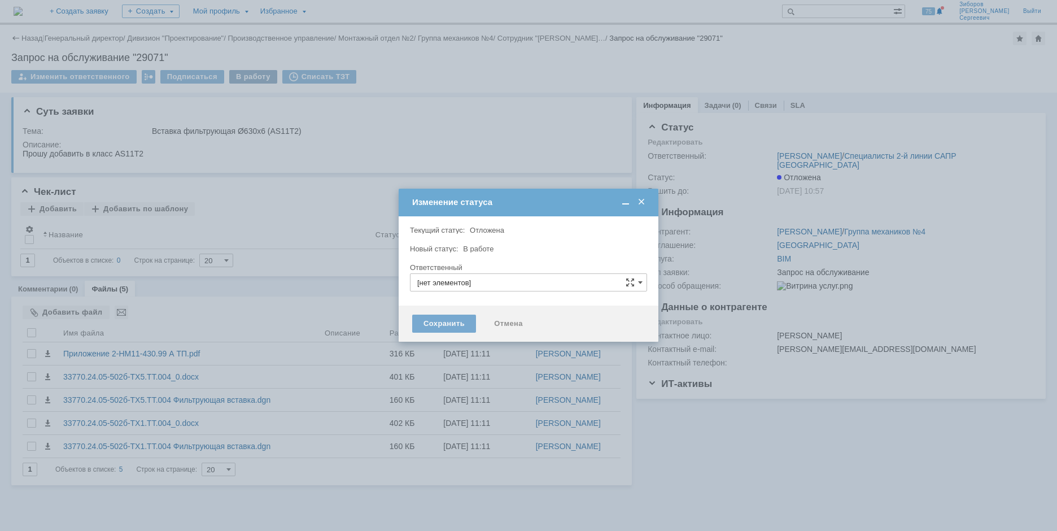
type input "[PERSON_NAME]"
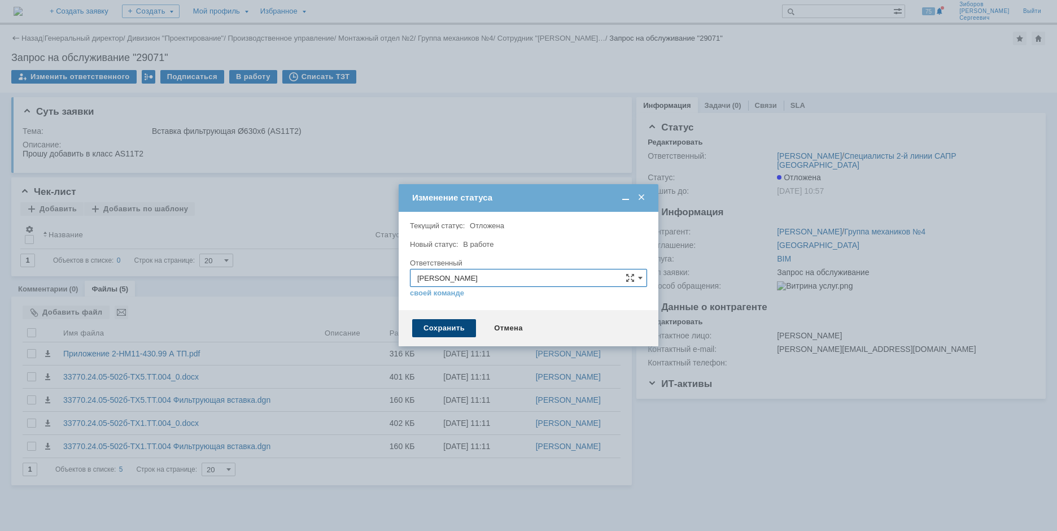
click at [442, 329] on div "Сохранить" at bounding box center [444, 328] width 64 height 18
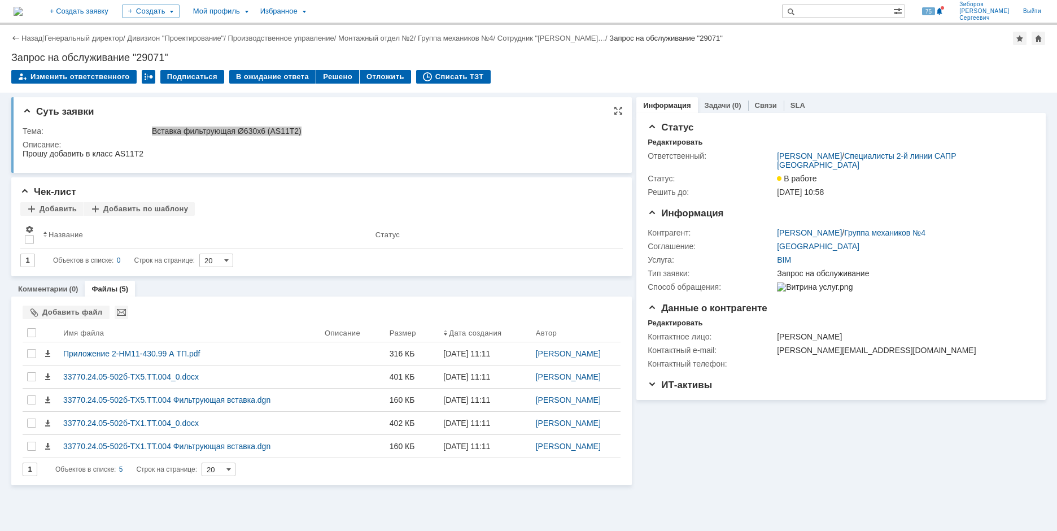
drag, startPoint x: 154, startPoint y: 128, endPoint x: 342, endPoint y: 127, distance: 187.5
click at [342, 127] on div "Вставка фильтрующая Ø630х6 (AS11Т2)" at bounding box center [383, 130] width 463 height 9
drag, startPoint x: 267, startPoint y: 138, endPoint x: 260, endPoint y: 136, distance: 7.0
click at [265, 137] on tbody "Тема: Вставка фильтрующая Ø630х6 (AS11Т2) Описание:" at bounding box center [320, 144] width 595 height 40
drag, startPoint x: 152, startPoint y: 129, endPoint x: 316, endPoint y: 144, distance: 164.4
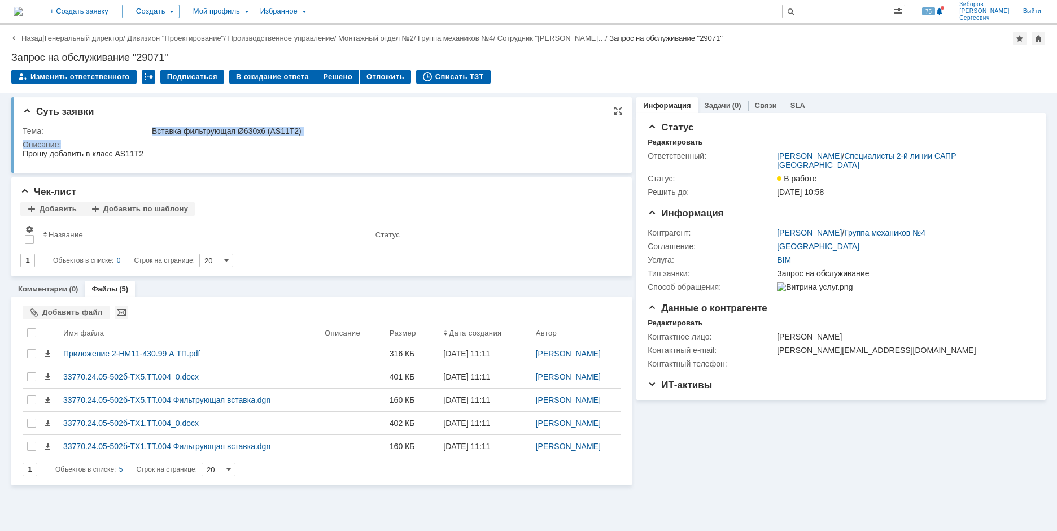
click at [317, 144] on tbody "Тема: Вставка фильтрующая Ø630х6 (AS11Т2) Описание:" at bounding box center [320, 144] width 595 height 40
copy tbody "Вставка фильтрующая Ø630х6 (AS11Т2) Описание:"
click at [101, 114] on div "Суть заявки" at bounding box center [323, 111] width 600 height 11
drag, startPoint x: 12, startPoint y: 56, endPoint x: 190, endPoint y: 53, distance: 177.3
click at [190, 53] on div "Запрос на обслуживание "29071"" at bounding box center [528, 57] width 1034 height 11
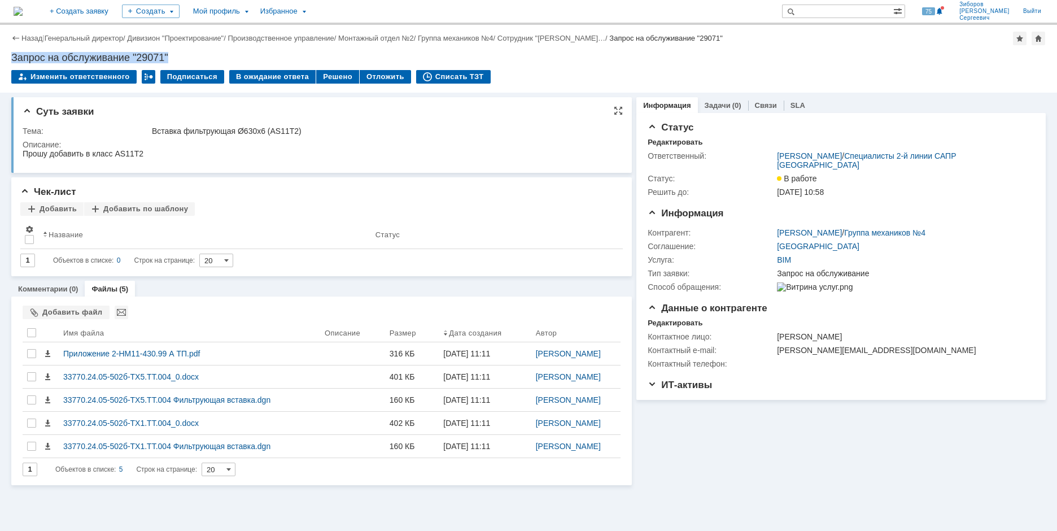
copy div "Запрос на обслуживание "29071""
click at [209, 160] on div at bounding box center [320, 155] width 595 height 12
click at [55, 137] on td "Тема:" at bounding box center [86, 131] width 127 height 14
drag, startPoint x: 46, startPoint y: 278, endPoint x: 171, endPoint y: 155, distance: 175.3
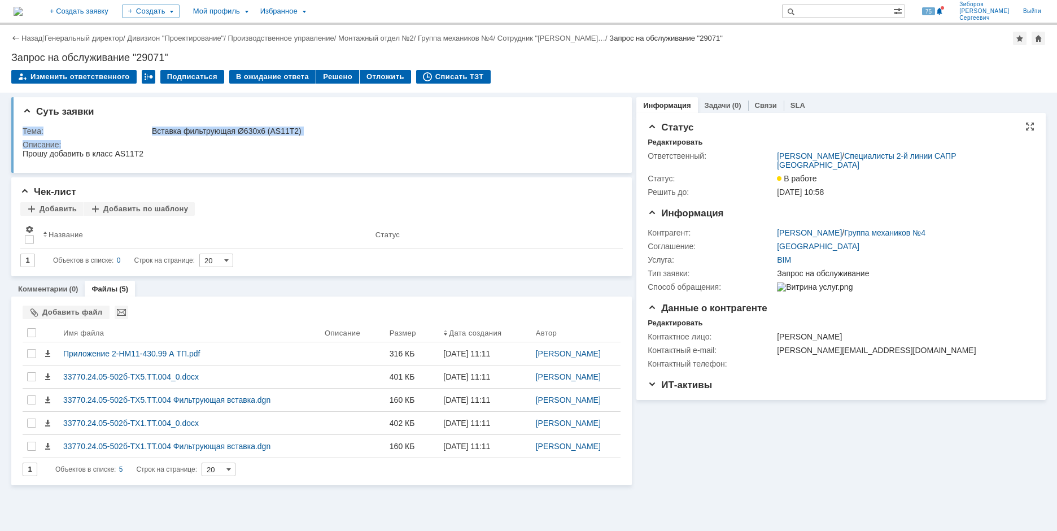
copy tbody "Тема: Вставка фильтрующая Ø630х6 (AS11Т2) Описание:"
click at [164, 158] on html "Прошу добавить в класс AS11Т2" at bounding box center [320, 154] width 594 height 10
click at [102, 158] on div "Прошу добавить в класс AS11Т2" at bounding box center [83, 153] width 121 height 9
drag, startPoint x: 25, startPoint y: 153, endPoint x: 158, endPoint y: 159, distance: 132.8
click at [158, 159] on html "Прошу добавить в класс AS11Т2" at bounding box center [320, 154] width 594 height 10
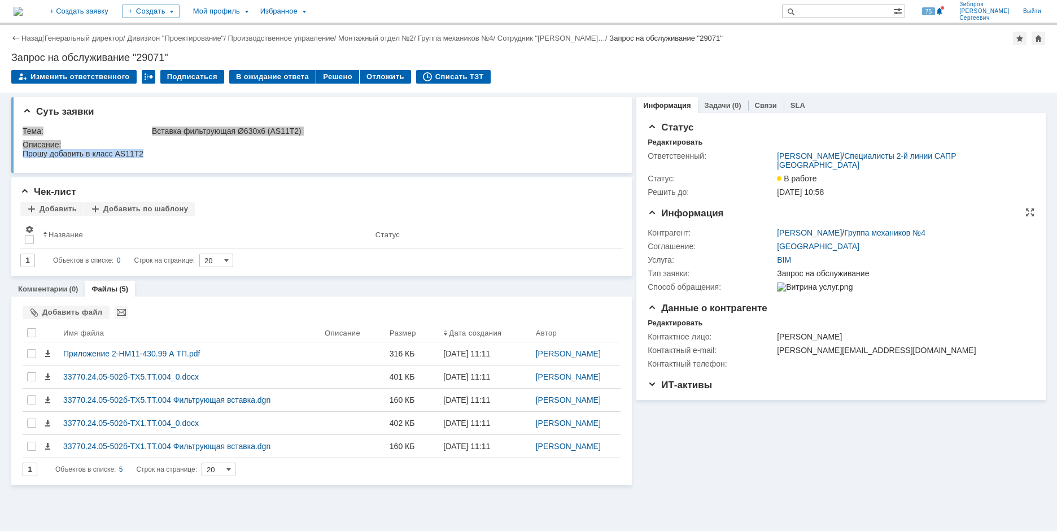
copy div "Прошу добавить в класс AS11Т2"
click at [304, 194] on div "Чек-лист" at bounding box center [321, 191] width 602 height 11
click at [36, 335] on div at bounding box center [31, 332] width 9 height 9
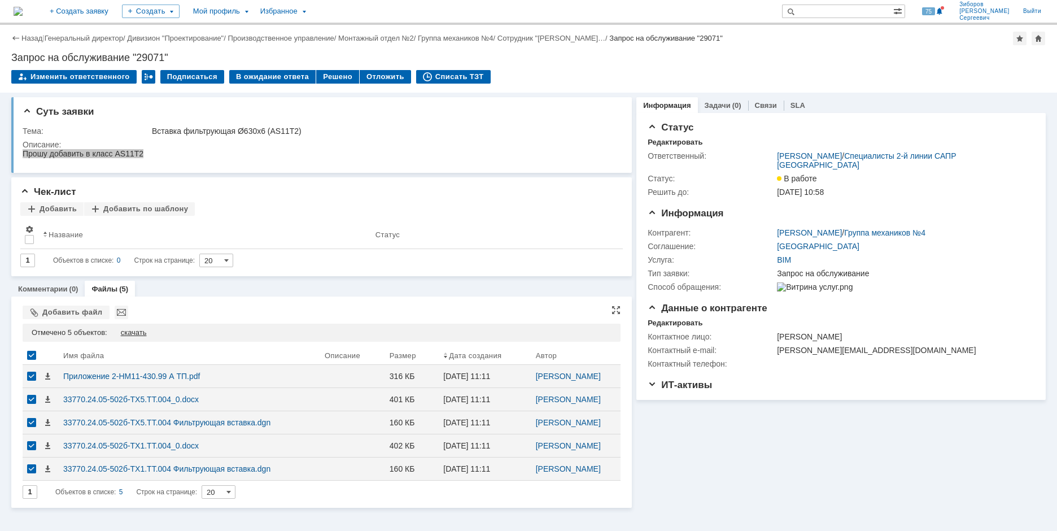
click at [140, 334] on div "скачать" at bounding box center [134, 332] width 26 height 9
click at [23, 12] on img at bounding box center [18, 11] width 9 height 9
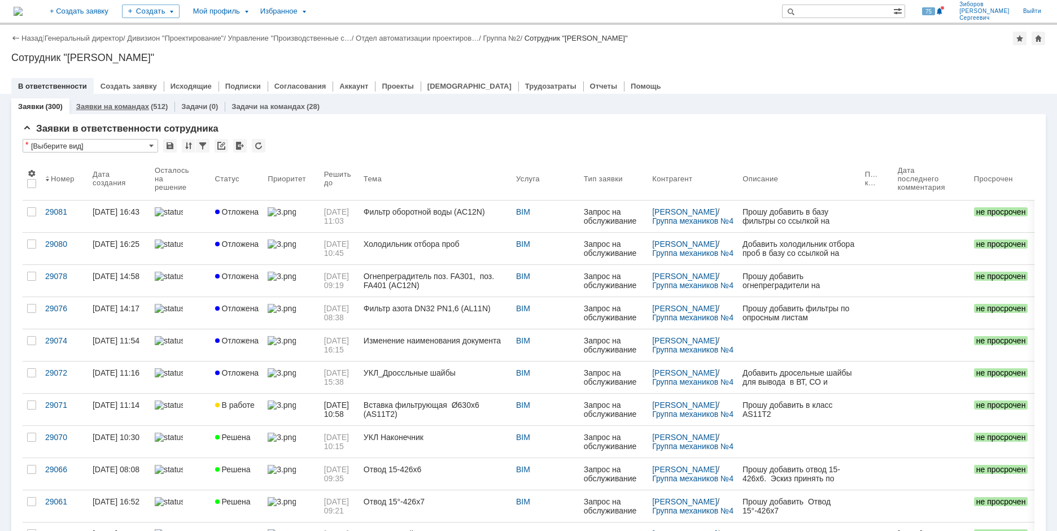
click at [139, 101] on div "Заявки на командах (512)" at bounding box center [121, 106] width 105 height 16
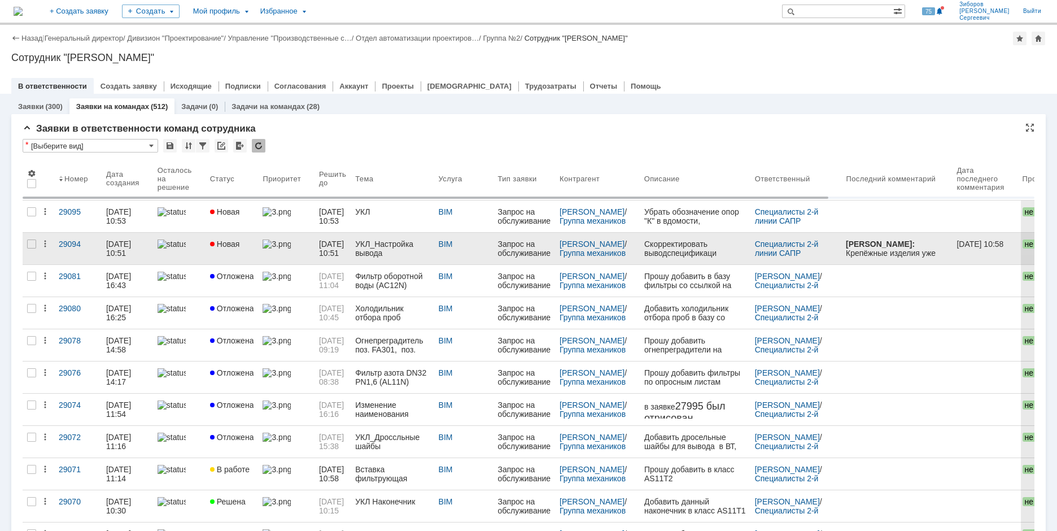
click at [395, 242] on div "УКЛ_Настройка вывода спецификации арматуры." at bounding box center [392, 248] width 74 height 18
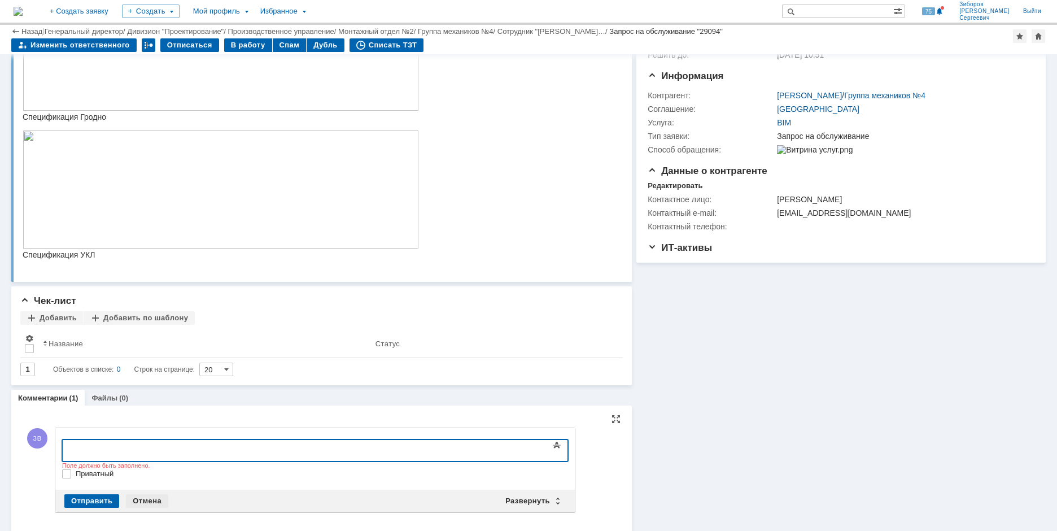
click at [143, 502] on div "Отмена" at bounding box center [147, 501] width 42 height 14
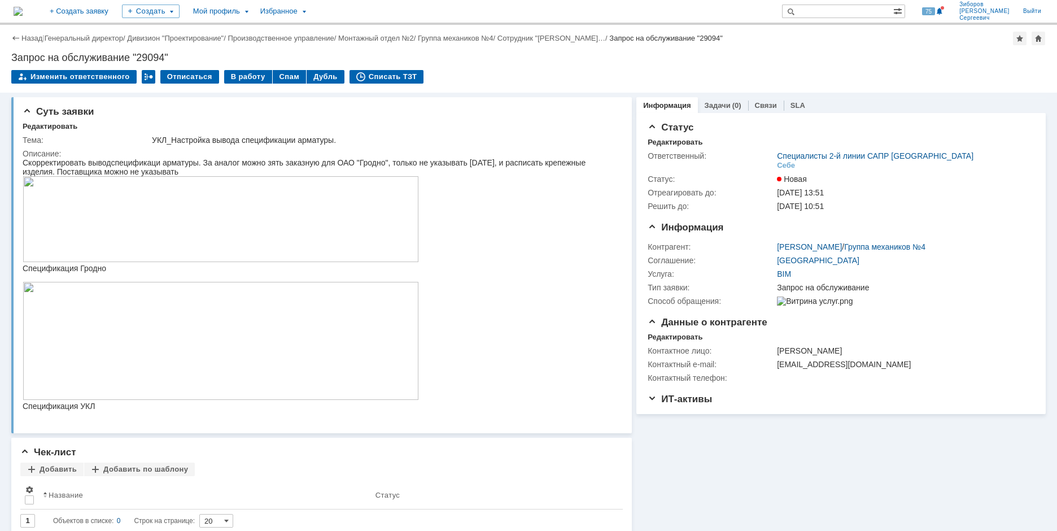
click at [23, 10] on img at bounding box center [18, 11] width 9 height 9
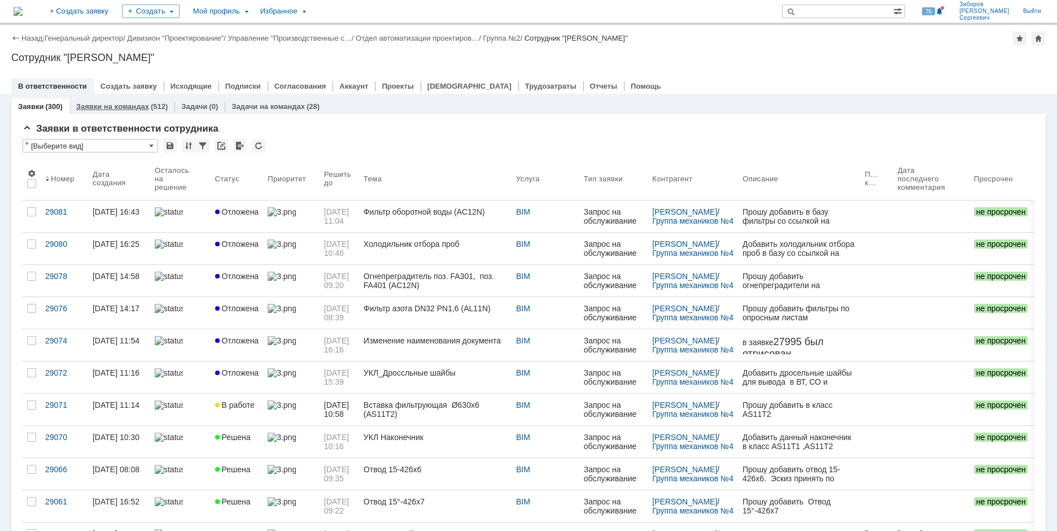
click at [125, 110] on link "Заявки на командах" at bounding box center [112, 106] width 73 height 8
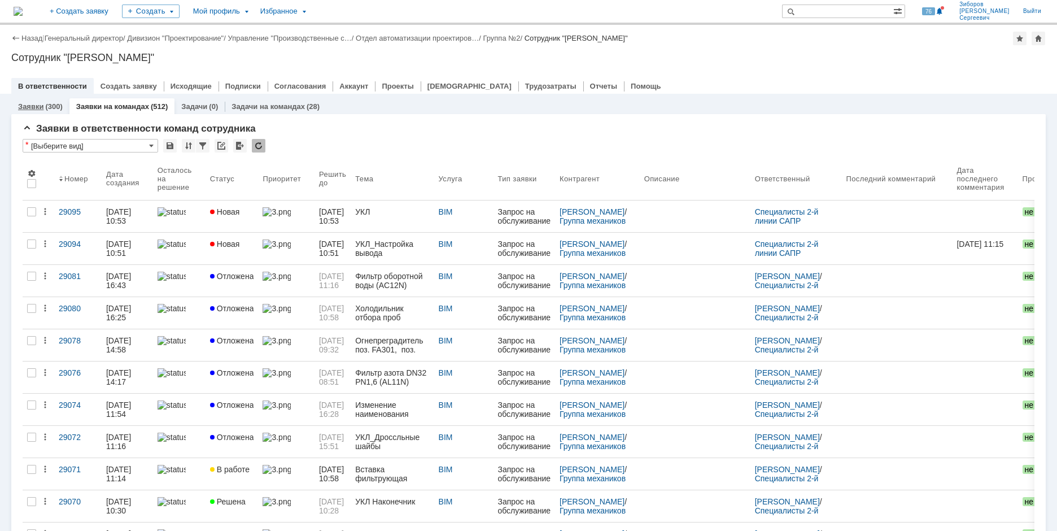
click at [50, 104] on div "(300)" at bounding box center [53, 106] width 17 height 8
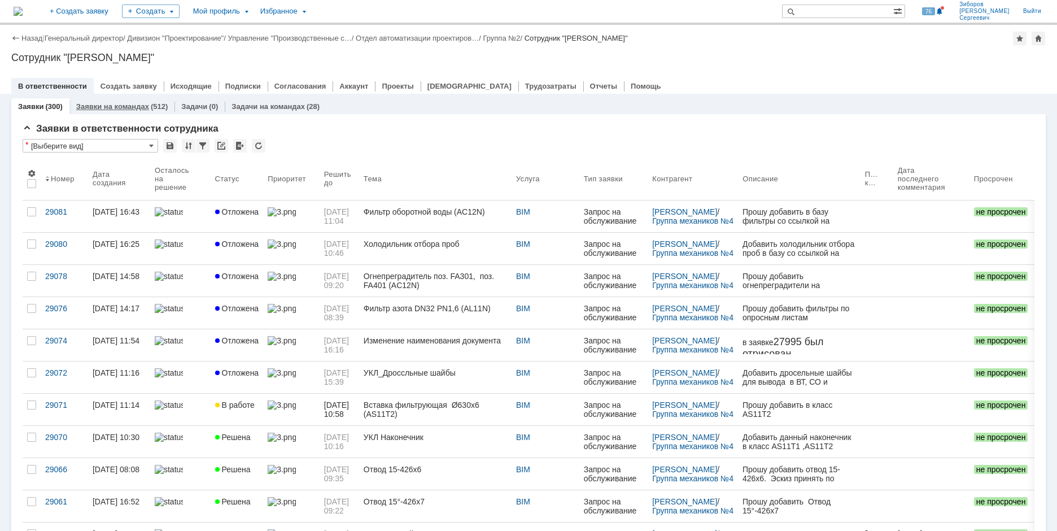
click at [122, 108] on link "Заявки на командах" at bounding box center [112, 106] width 73 height 8
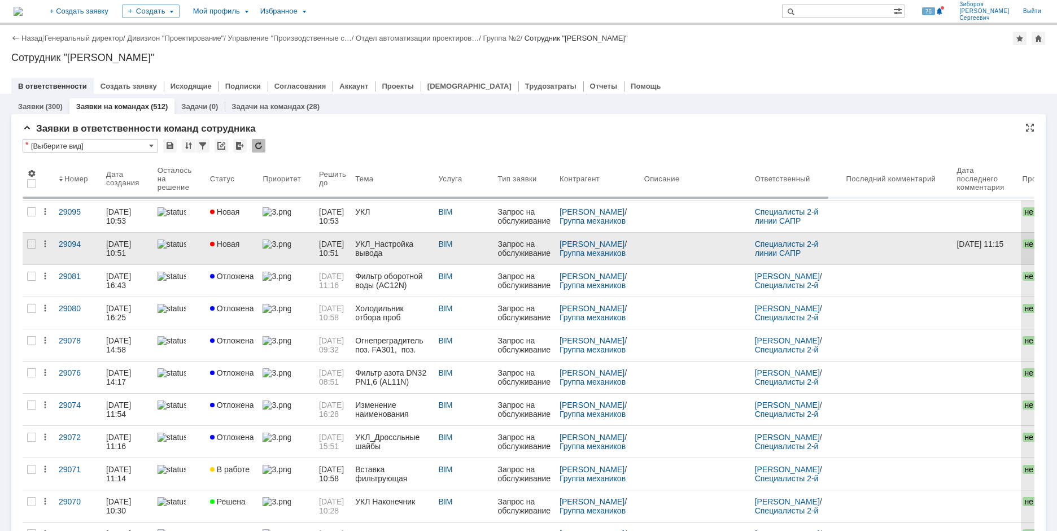
click at [220, 241] on span "Новая" at bounding box center [225, 243] width 30 height 9
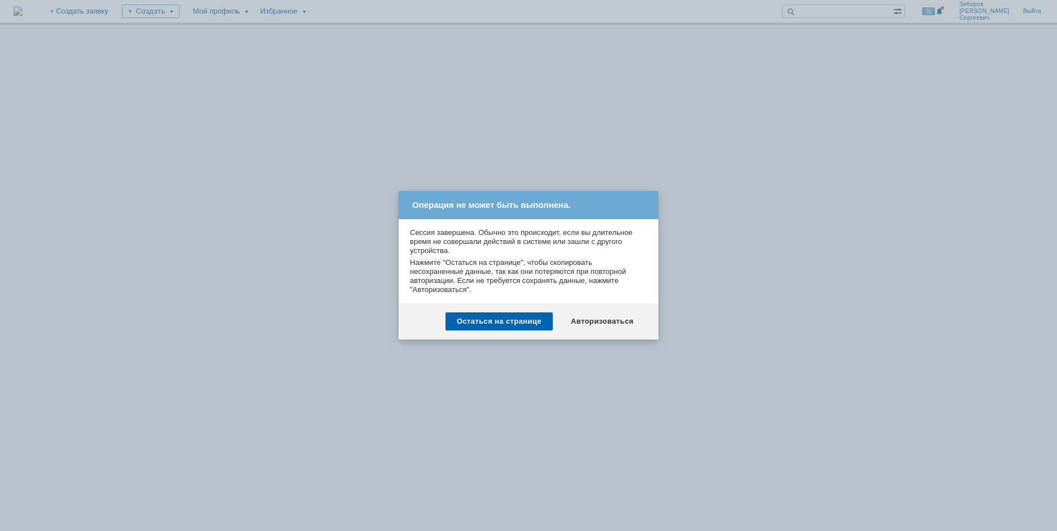
click at [605, 317] on div "Авторизоваться" at bounding box center [602, 321] width 85 height 18
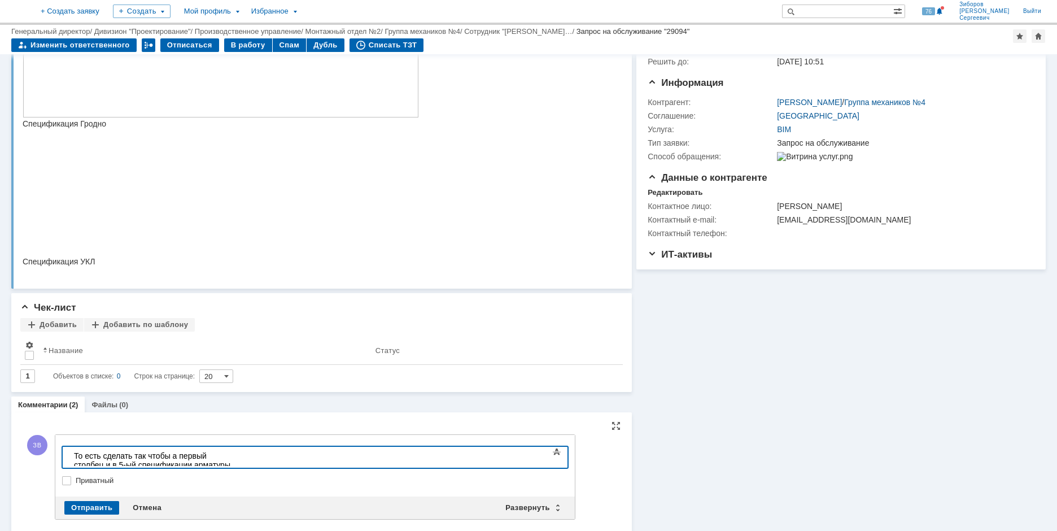
drag, startPoint x: 146, startPoint y: 455, endPoint x: 283, endPoint y: 914, distance: 478.9
click at [146, 455] on div "То есть сделать так чтобы а первый столбец и в 5-ый спецификации арматуры ничег…" at bounding box center [154, 464] width 160 height 27
click at [95, 505] on div "Отправить" at bounding box center [91, 508] width 55 height 14
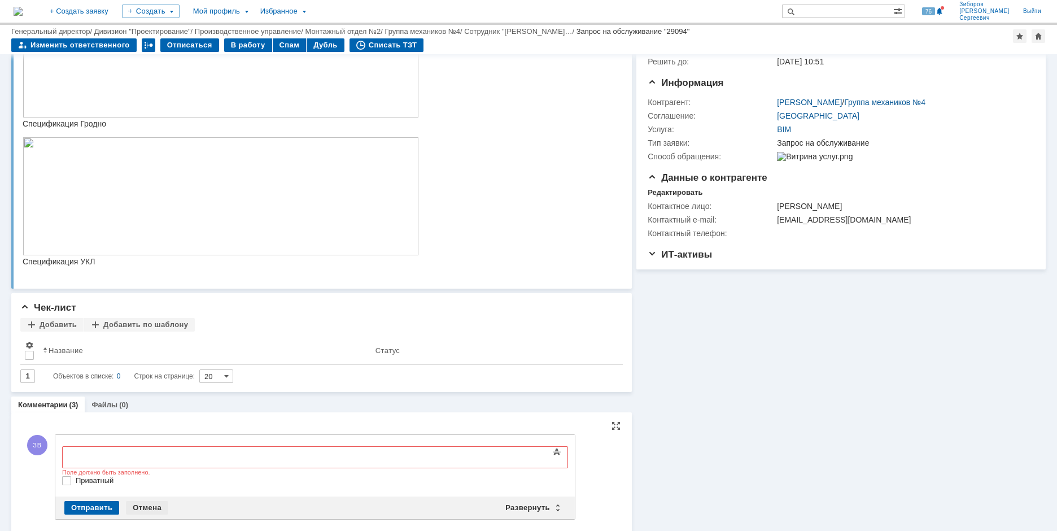
click at [145, 504] on div "Отмена" at bounding box center [147, 508] width 42 height 14
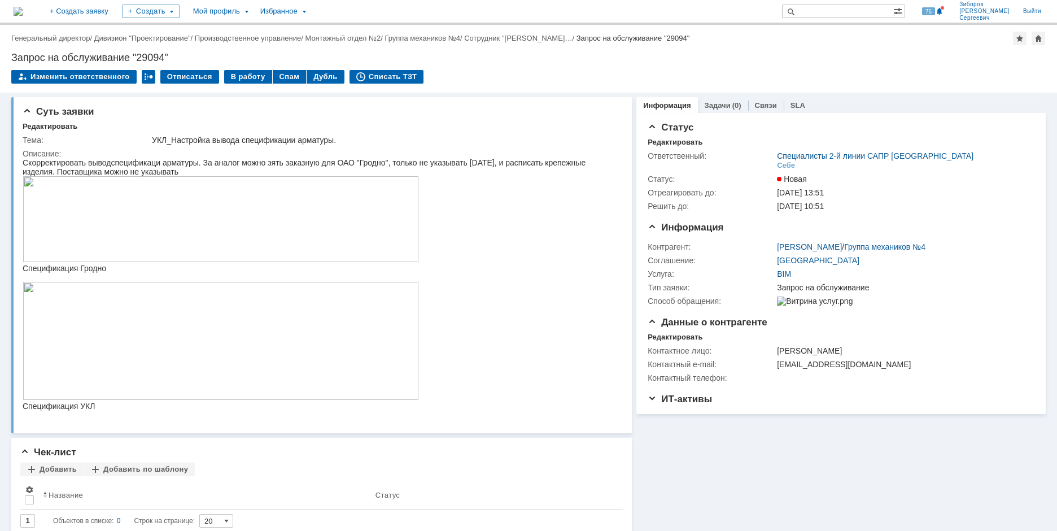
click at [23, 11] on img at bounding box center [18, 11] width 9 height 9
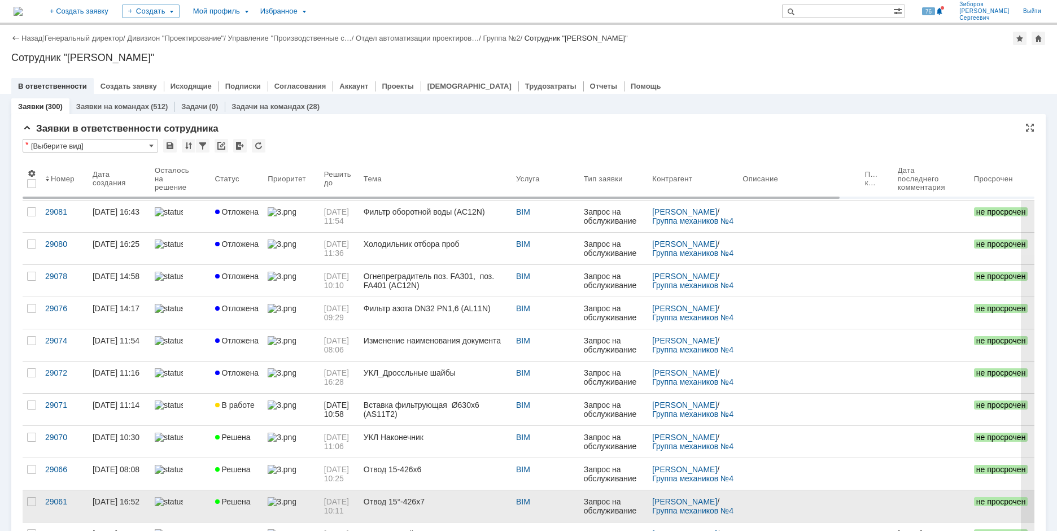
click at [238, 499] on span "Решена" at bounding box center [233, 501] width 36 height 9
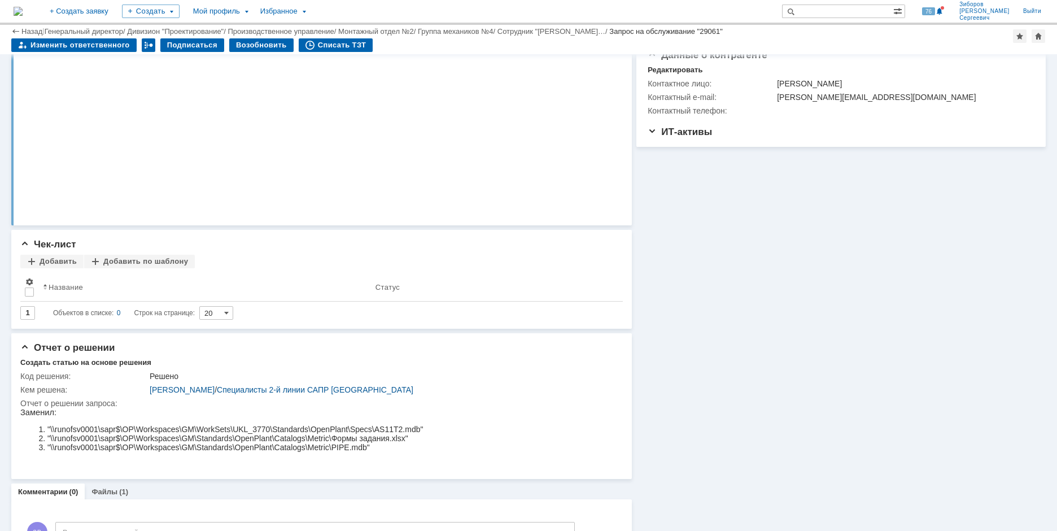
scroll to position [257, 0]
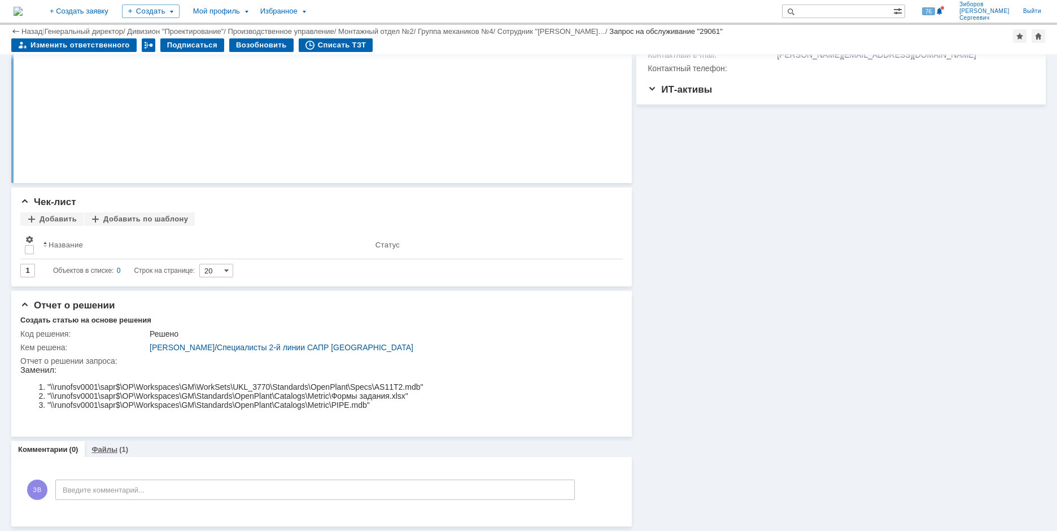
click at [115, 453] on div "Файлы (1)" at bounding box center [110, 449] width 50 height 16
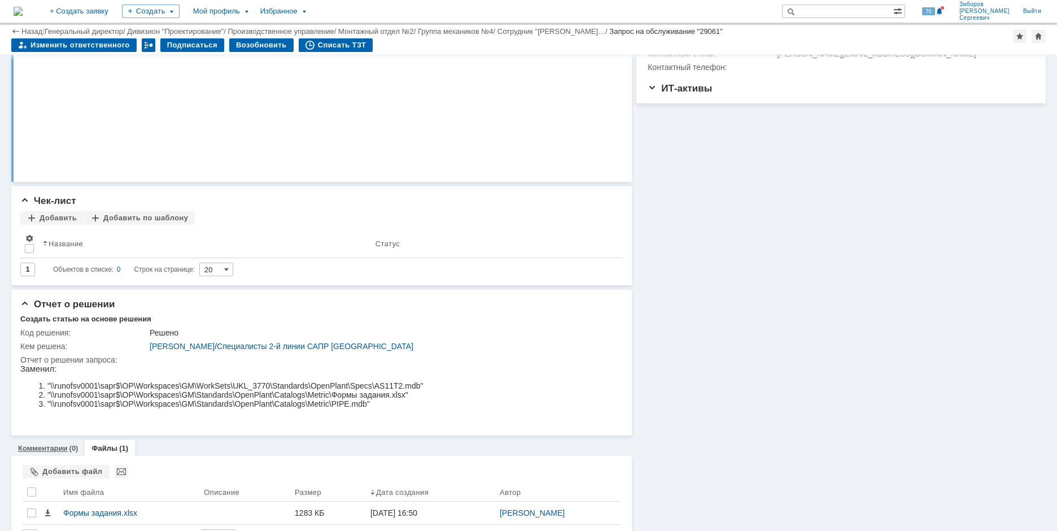
click at [64, 448] on link "Комментарии" at bounding box center [43, 448] width 50 height 8
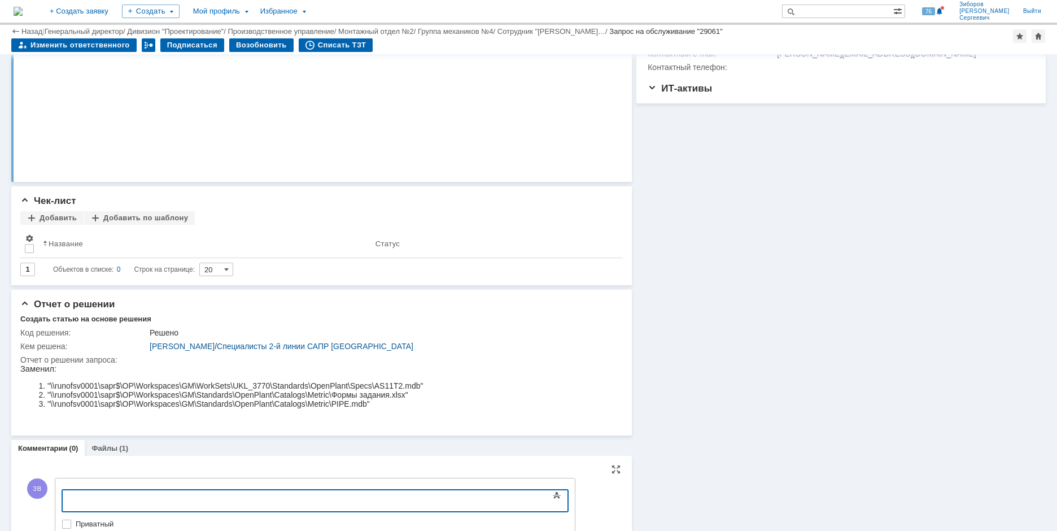
click at [98, 491] on body at bounding box center [153, 499] width 169 height 19
click at [74, 497] on div ""\\runofsv0001\sapr$\OP\Workspaces\GM\WorkSets\UKL_3770\Standards\OpenPlant\Mod…" at bounding box center [154, 508] width 160 height 27
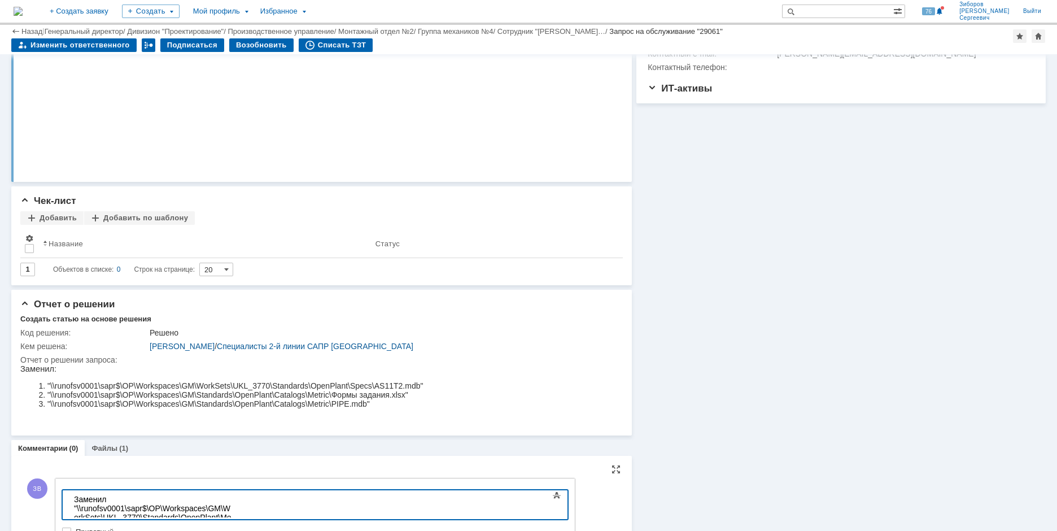
scroll to position [0, 3]
copy div "°"
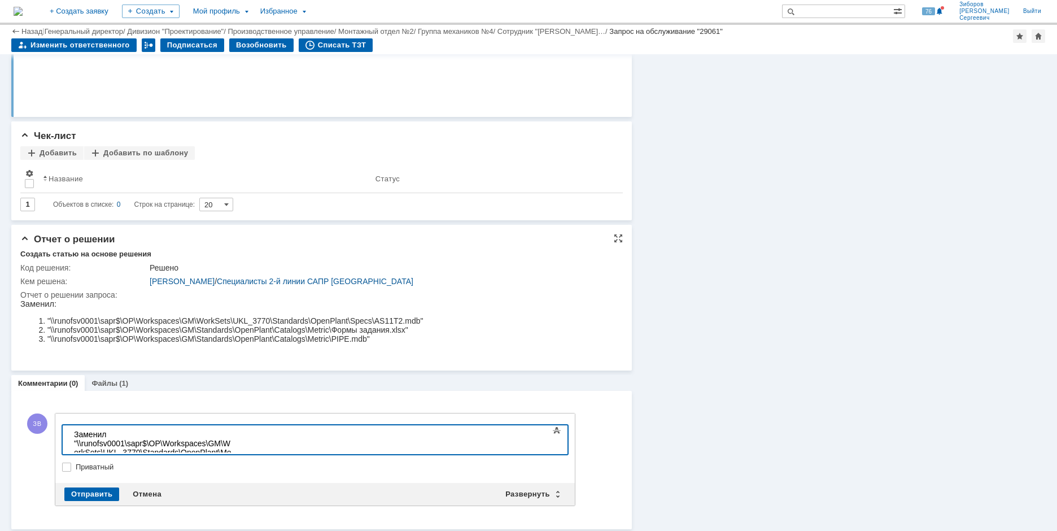
scroll to position [324, 0]
click at [85, 493] on div "Отправить" at bounding box center [91, 492] width 55 height 14
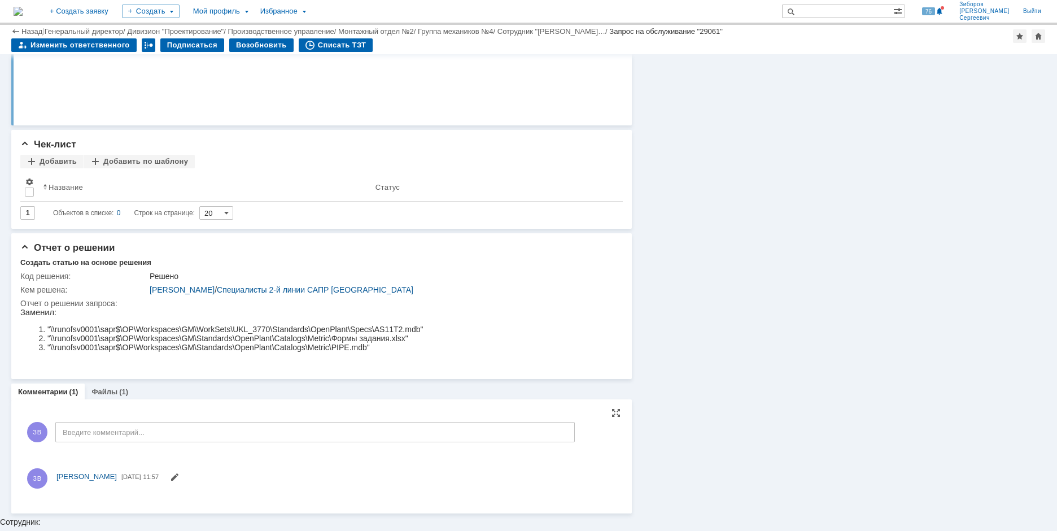
scroll to position [0, 0]
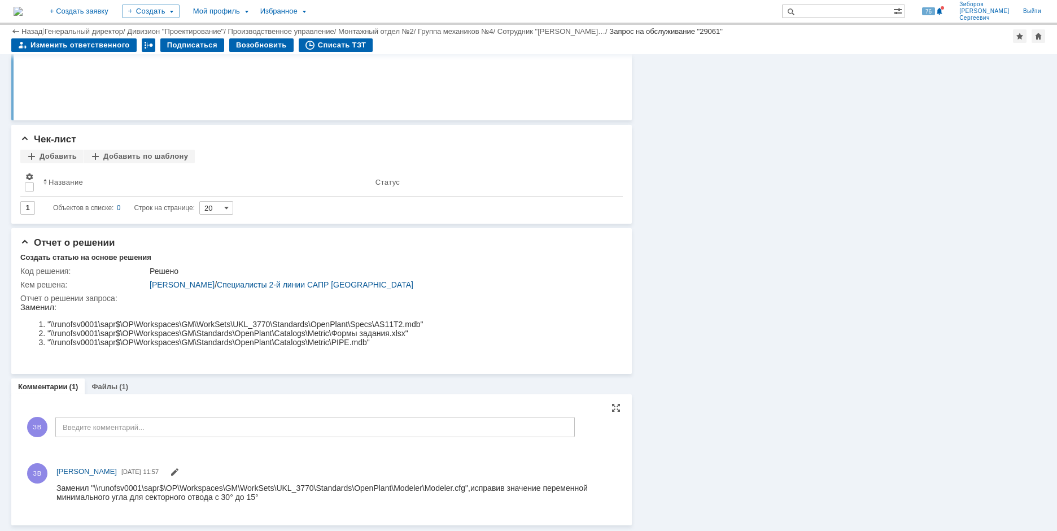
click at [23, 7] on img at bounding box center [18, 11] width 9 height 9
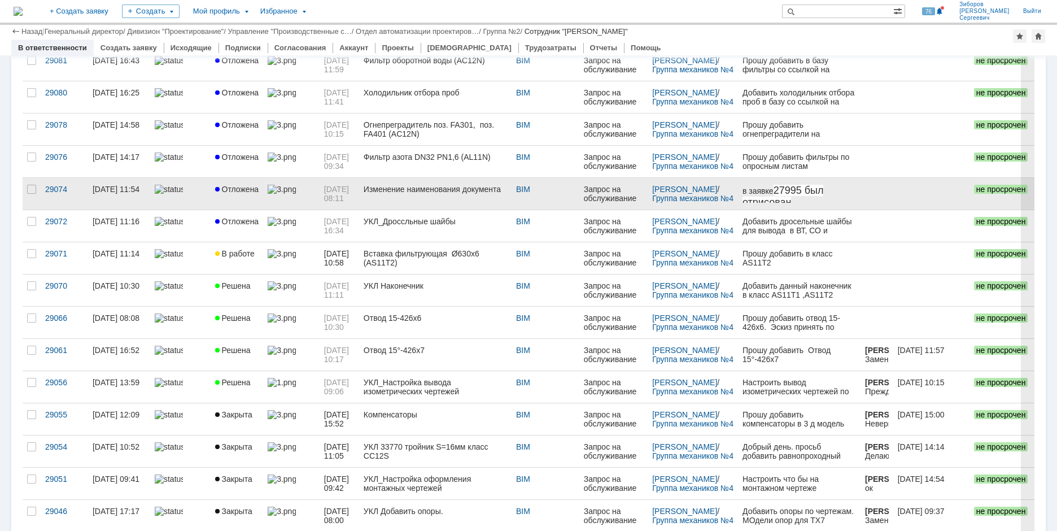
scroll to position [169, 0]
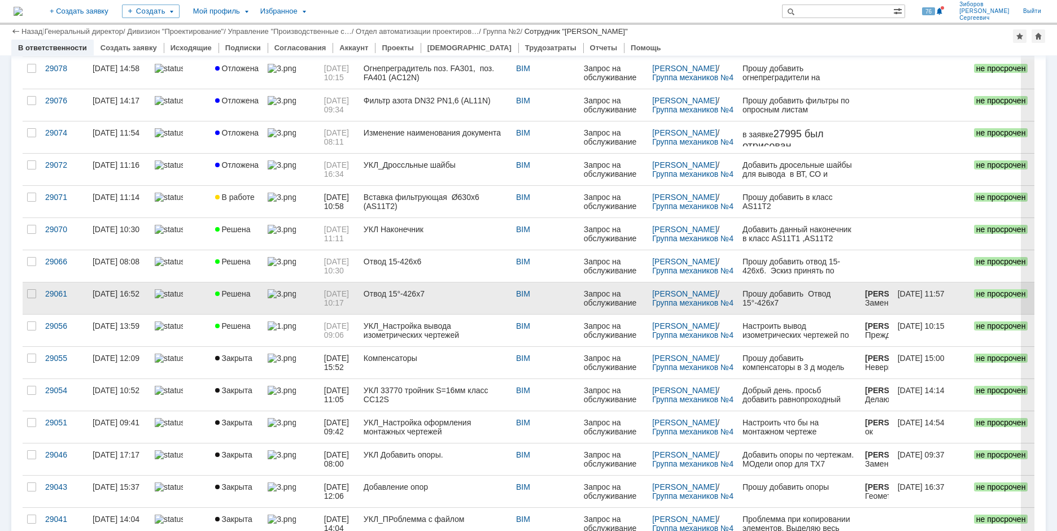
click at [252, 286] on link "Решена" at bounding box center [237, 298] width 53 height 32
